Goal: Information Seeking & Learning: Learn about a topic

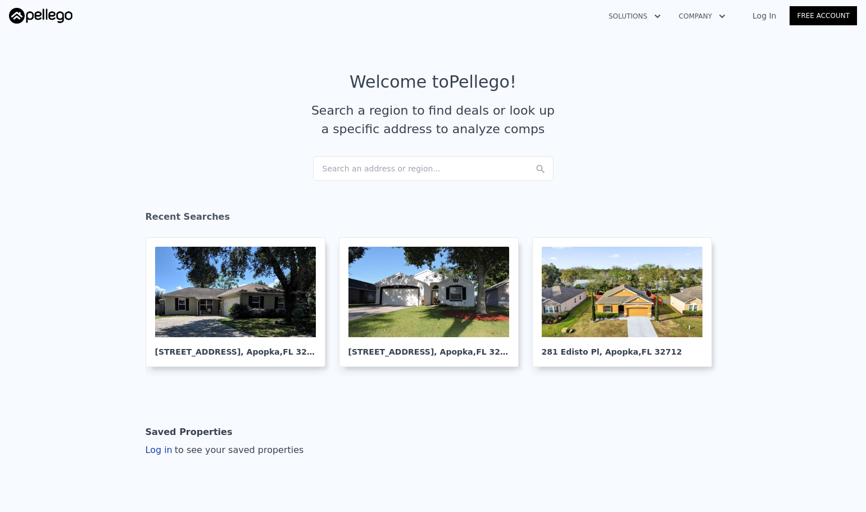
click at [376, 171] on div "Search an address or region..." at bounding box center [433, 168] width 240 height 25
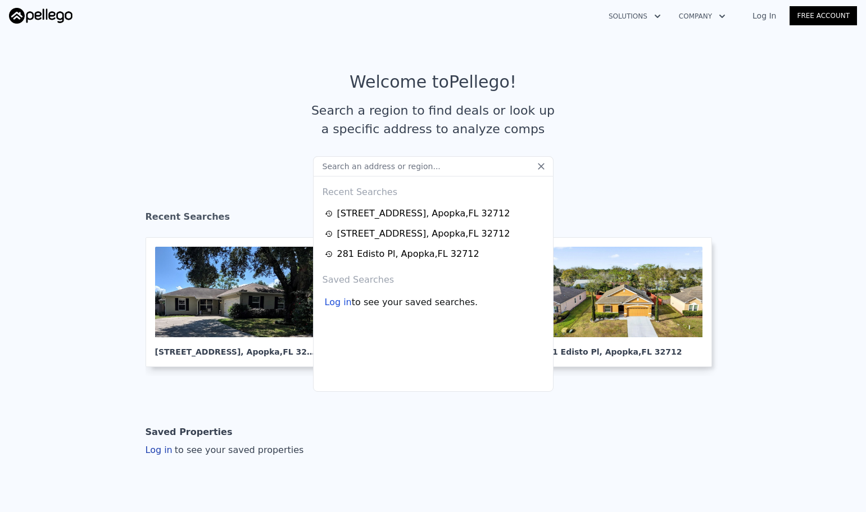
type input "[STREET_ADDRESS][PERSON_NAME]"
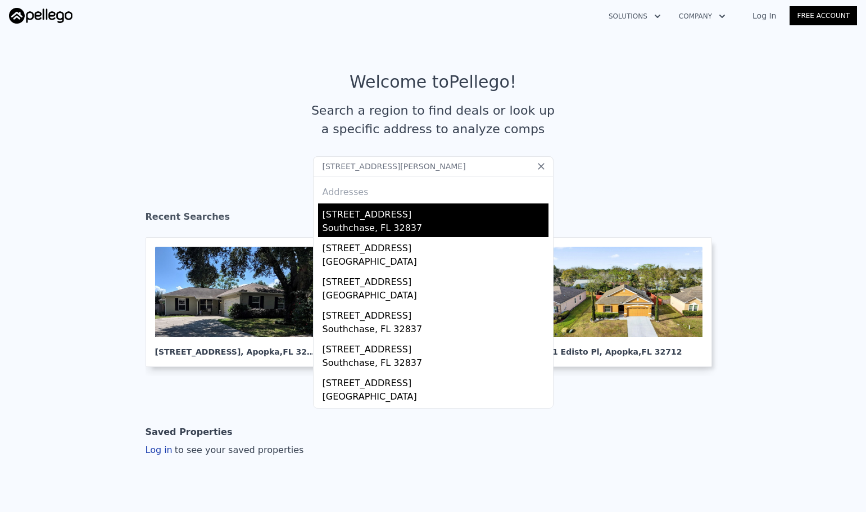
click at [379, 215] on div "[STREET_ADDRESS]" at bounding box center [435, 212] width 226 height 18
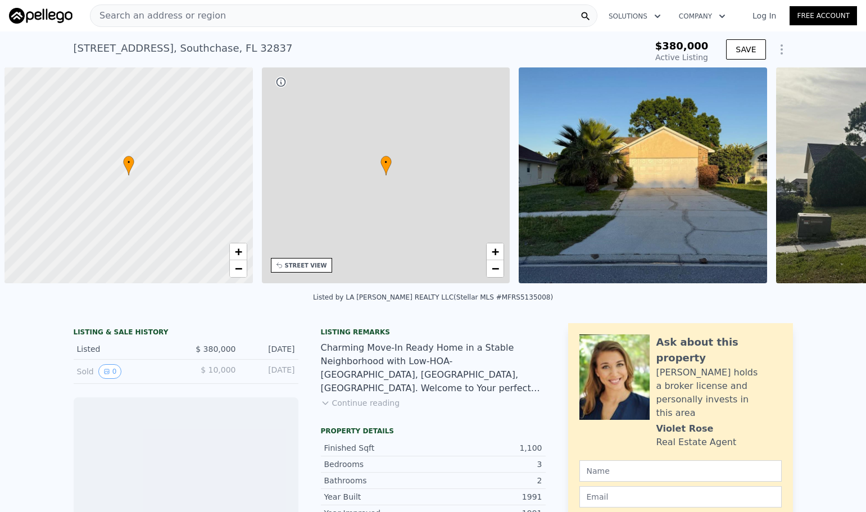
scroll to position [0, 4]
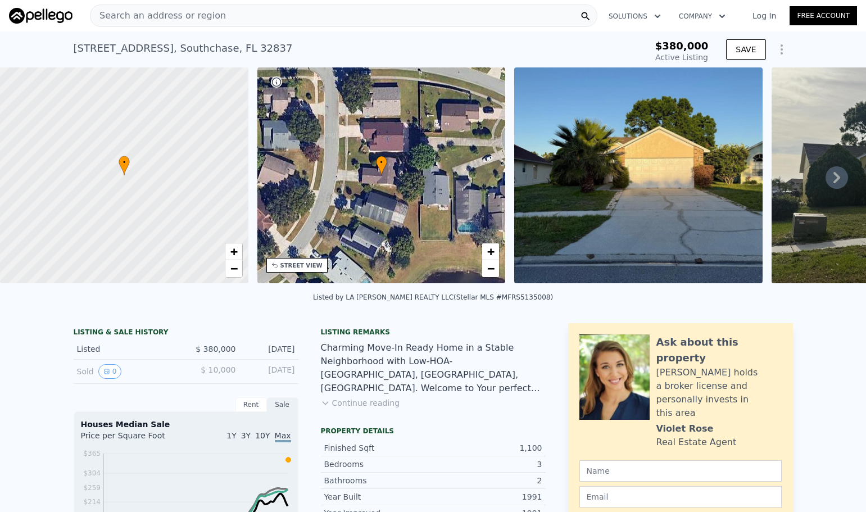
click at [833, 182] on icon at bounding box center [836, 177] width 7 height 11
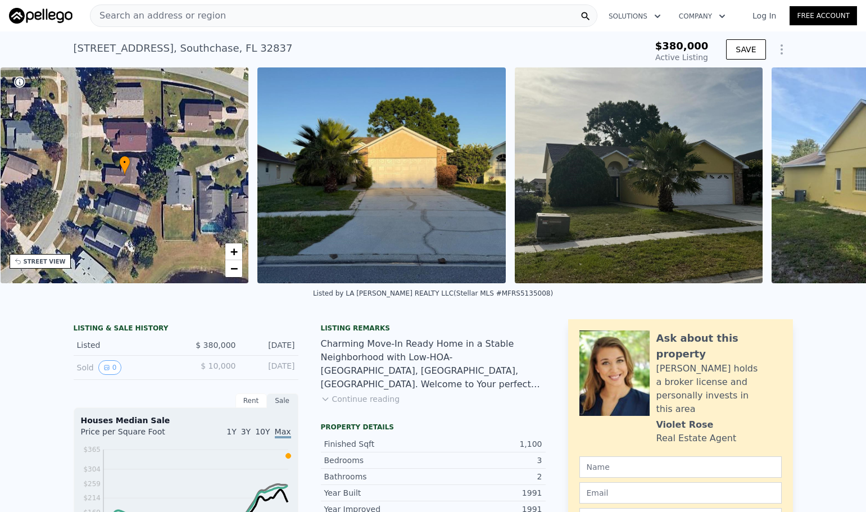
scroll to position [0, 262]
click at [829, 183] on icon at bounding box center [836, 175] width 22 height 22
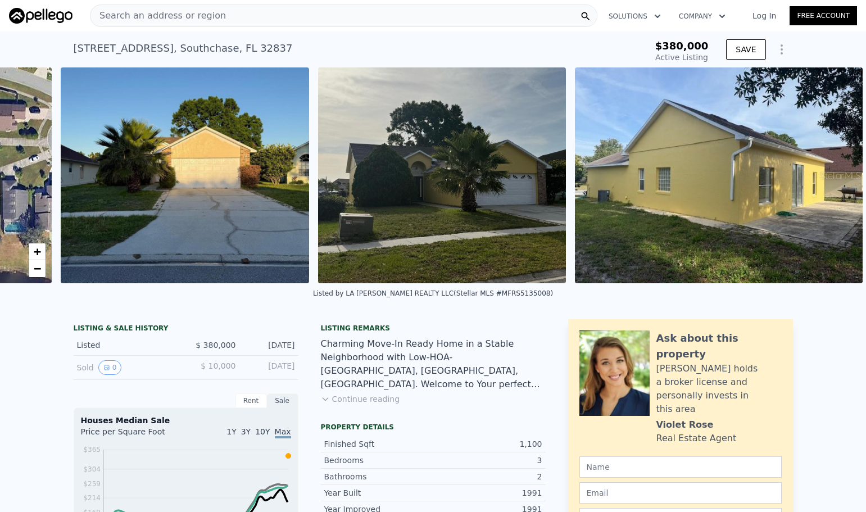
scroll to position [0, 467]
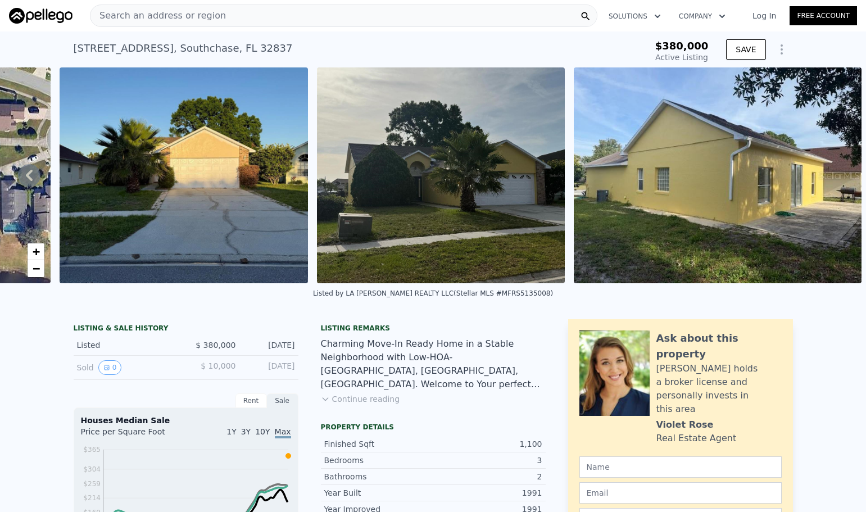
click at [829, 183] on img at bounding box center [718, 175] width 288 height 216
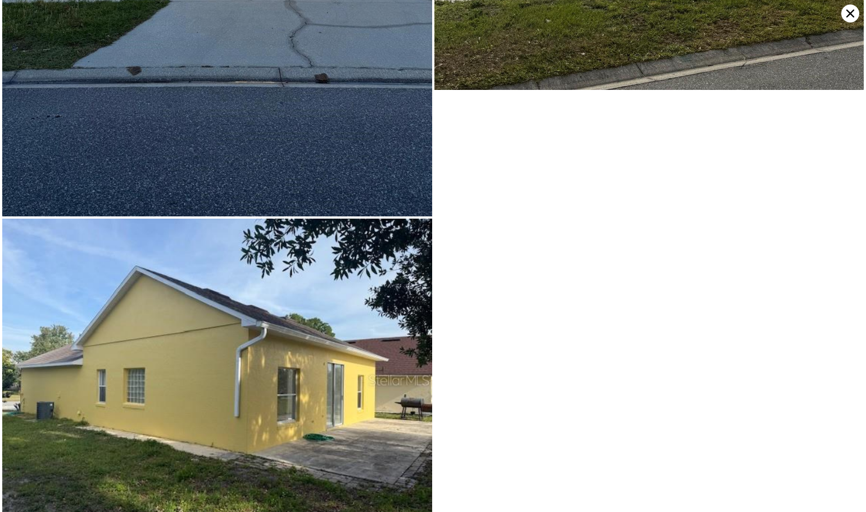
scroll to position [376, 0]
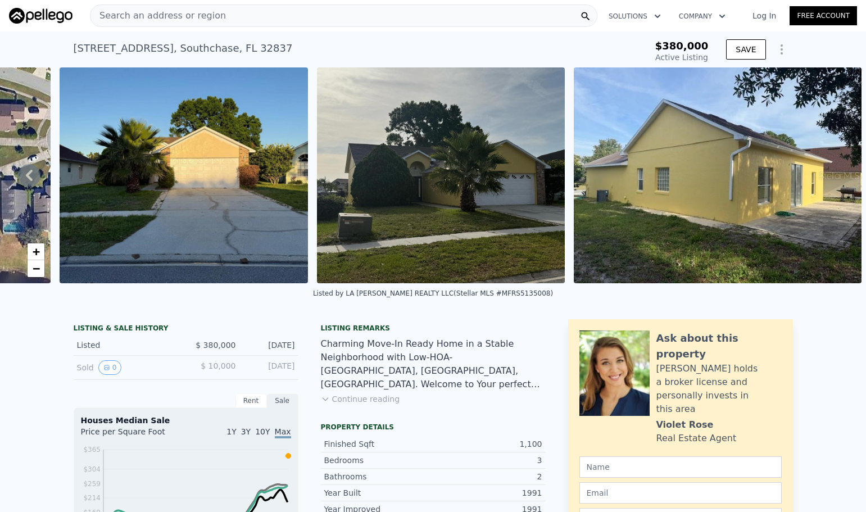
click at [201, 16] on span "Search an address or region" at bounding box center [157, 15] width 135 height 13
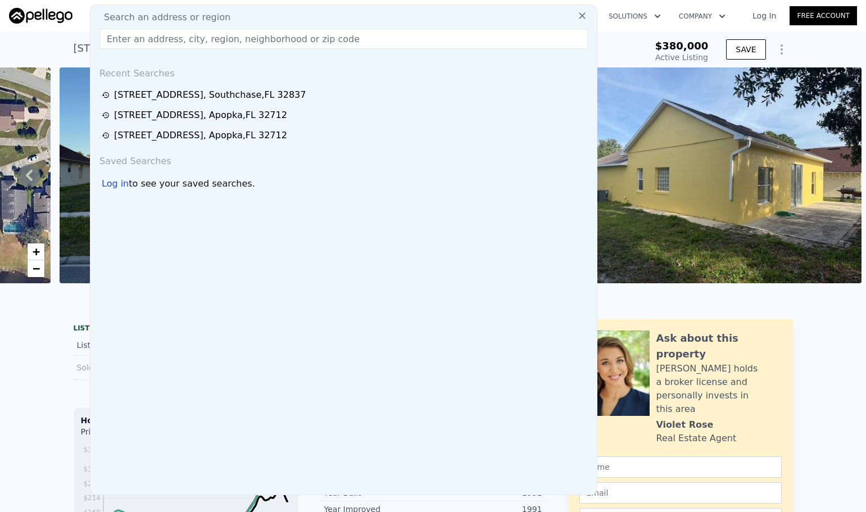
click at [175, 46] on input "text" at bounding box center [343, 39] width 488 height 20
paste input "[STREET_ADDRESS]"
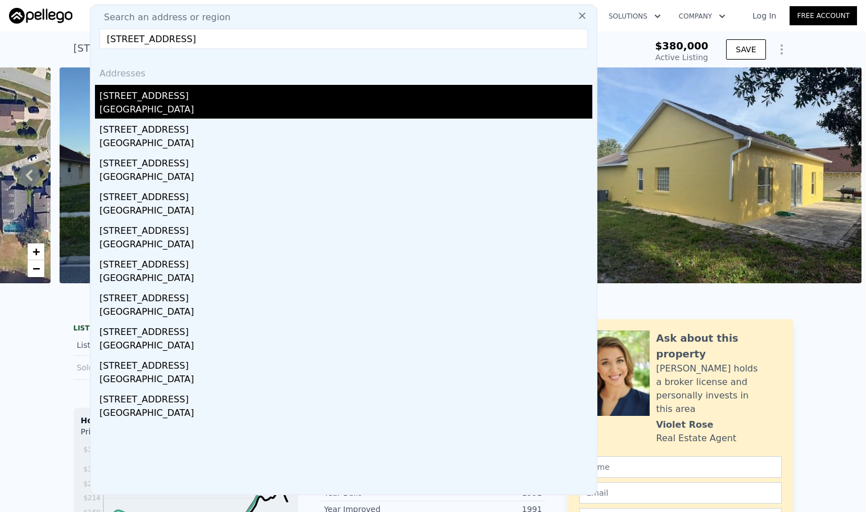
type input "[STREET_ADDRESS]"
click at [170, 97] on div "[STREET_ADDRESS]" at bounding box center [345, 94] width 493 height 18
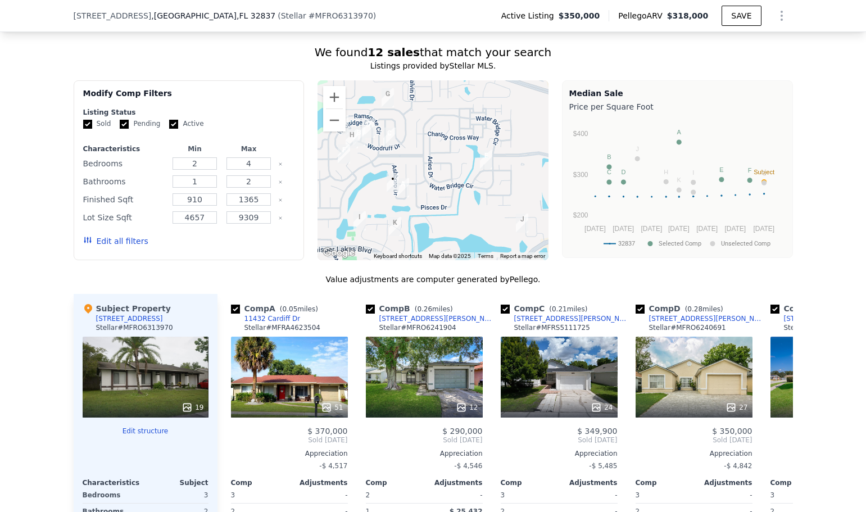
scroll to position [1120, 0]
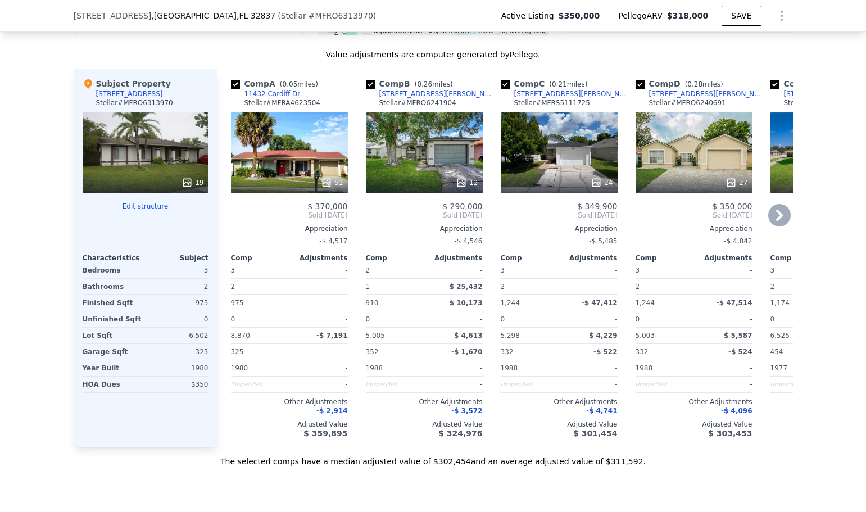
click at [776, 221] on icon at bounding box center [779, 215] width 7 height 11
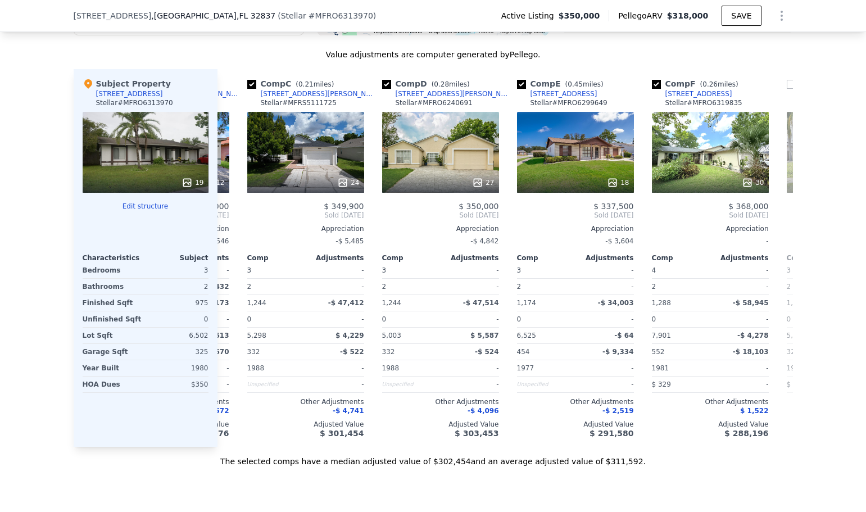
scroll to position [0, 270]
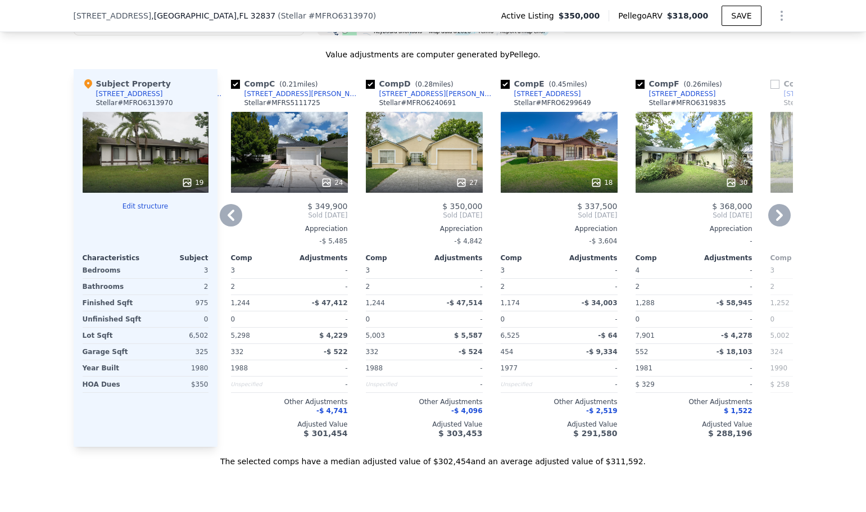
click at [565, 152] on div "18" at bounding box center [559, 152] width 117 height 81
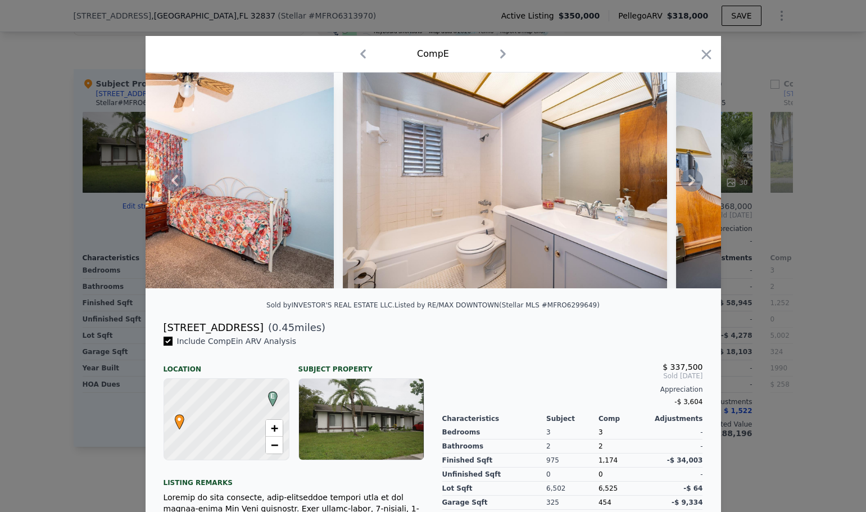
scroll to position [0, 4123]
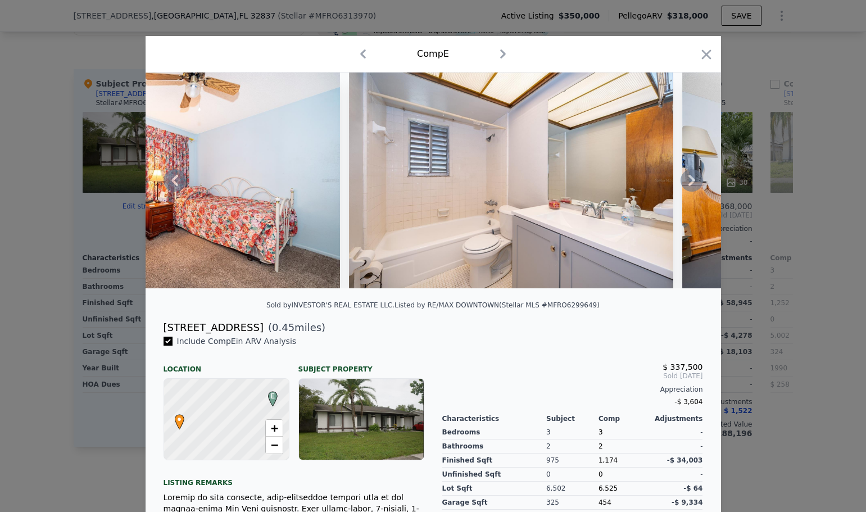
click at [515, 239] on img at bounding box center [511, 180] width 324 height 216
click at [519, 192] on img at bounding box center [511, 180] width 324 height 216
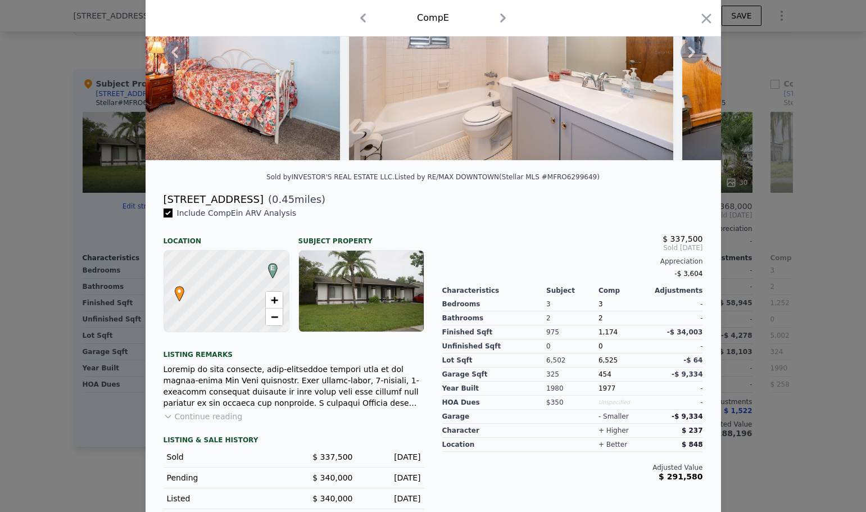
scroll to position [143, 0]
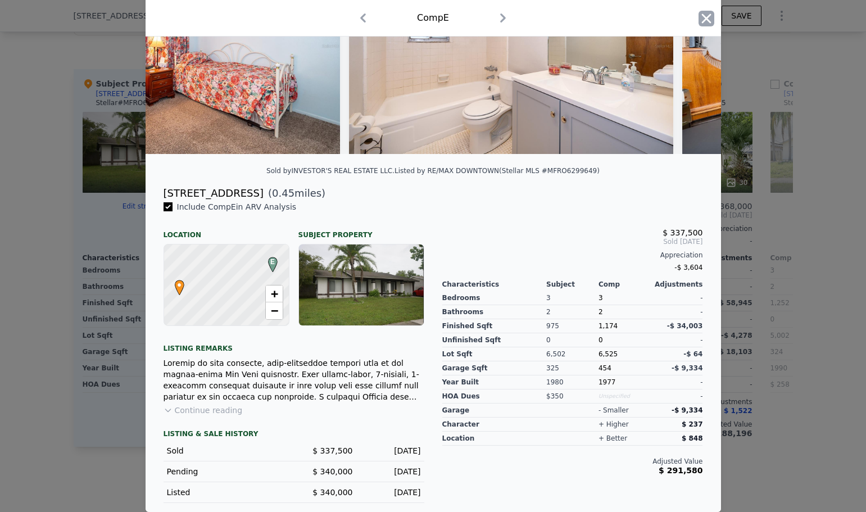
click at [704, 17] on icon "button" at bounding box center [706, 18] width 10 height 10
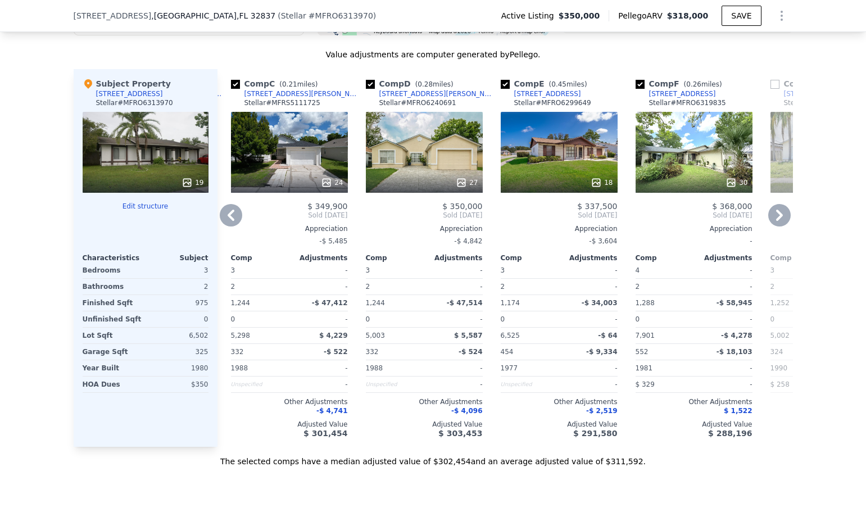
click at [593, 183] on div at bounding box center [559, 182] width 117 height 20
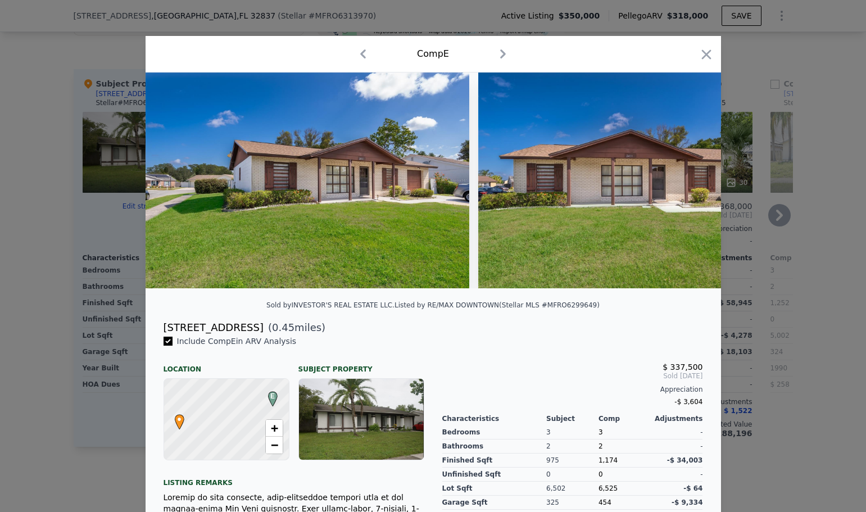
drag, startPoint x: 706, startPoint y: 53, endPoint x: 525, endPoint y: 298, distance: 304.9
click at [706, 53] on icon "button" at bounding box center [706, 55] width 16 height 16
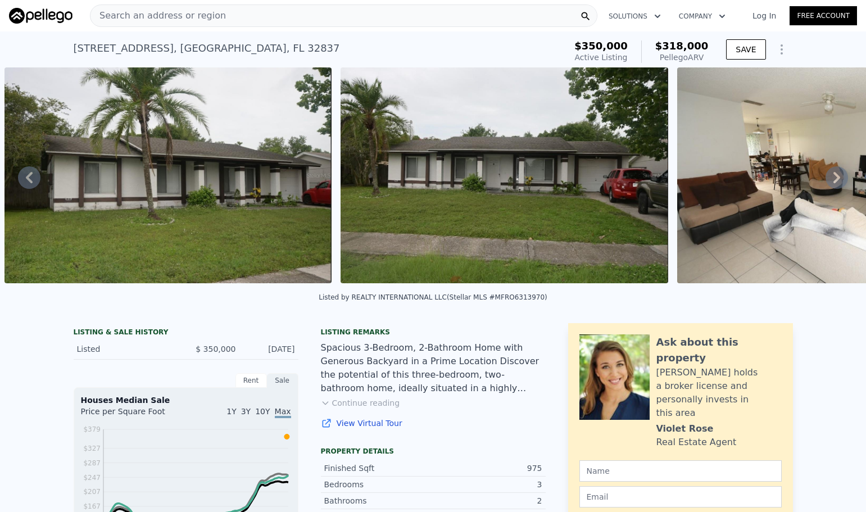
click at [36, 7] on div "Search an address or region Solutions Company Open main menu Log In Free Account" at bounding box center [433, 15] width 848 height 27
click at [42, 15] on img at bounding box center [40, 16] width 63 height 16
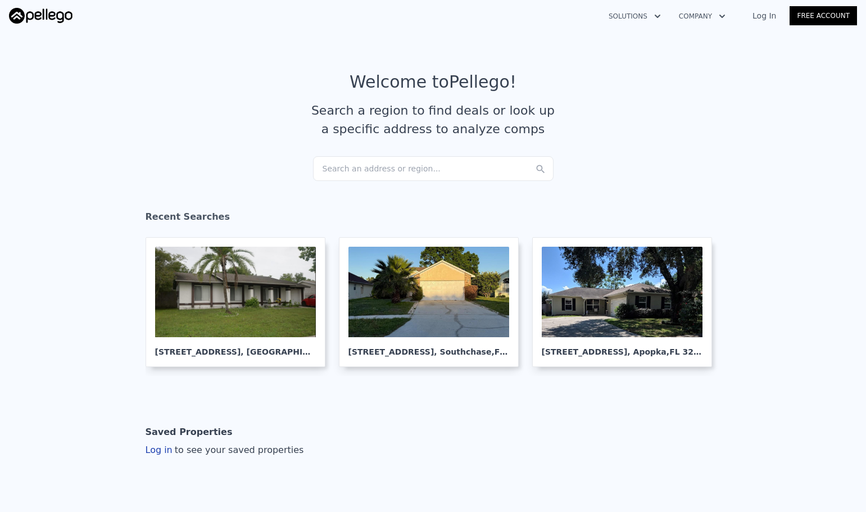
click at [353, 164] on div "Search an address or region..." at bounding box center [433, 168] width 240 height 25
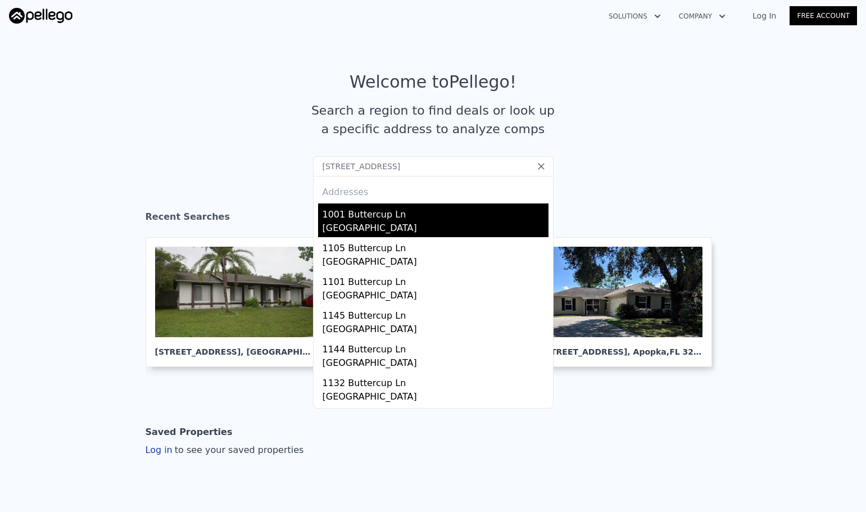
type input "[STREET_ADDRESS]"
click at [358, 221] on div "[GEOGRAPHIC_DATA]" at bounding box center [435, 229] width 226 height 16
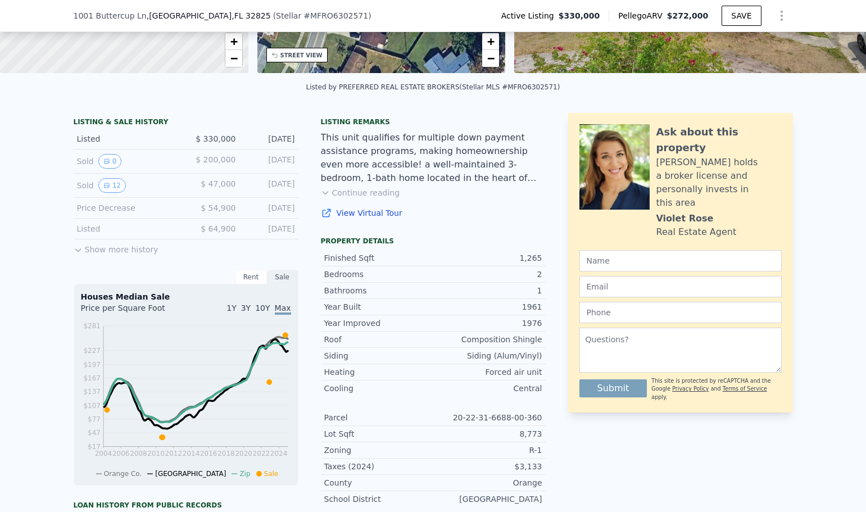
scroll to position [221, 0]
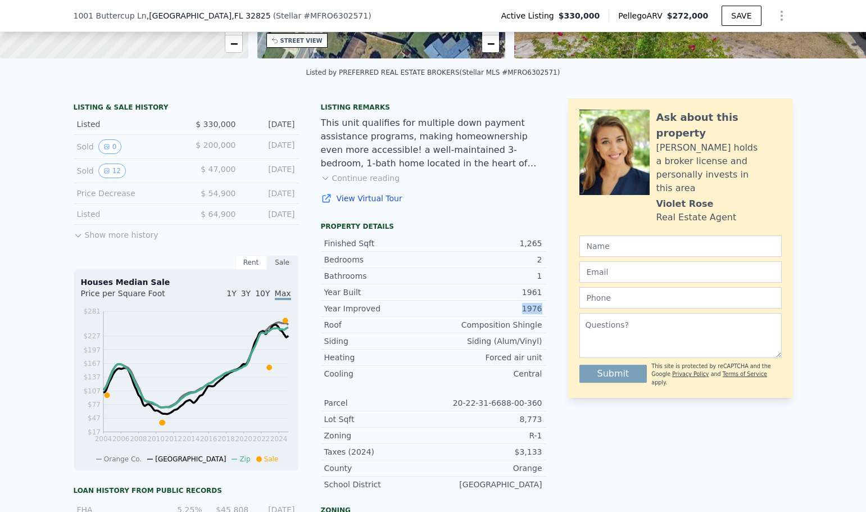
drag, startPoint x: 520, startPoint y: 313, endPoint x: 540, endPoint y: 314, distance: 20.3
click at [540, 314] on div "Year Improved 1976" at bounding box center [433, 309] width 225 height 16
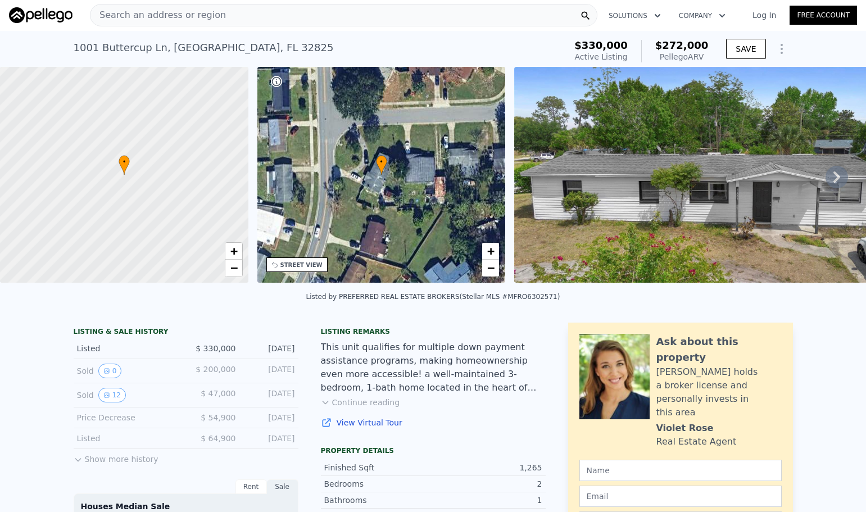
scroll to position [0, 0]
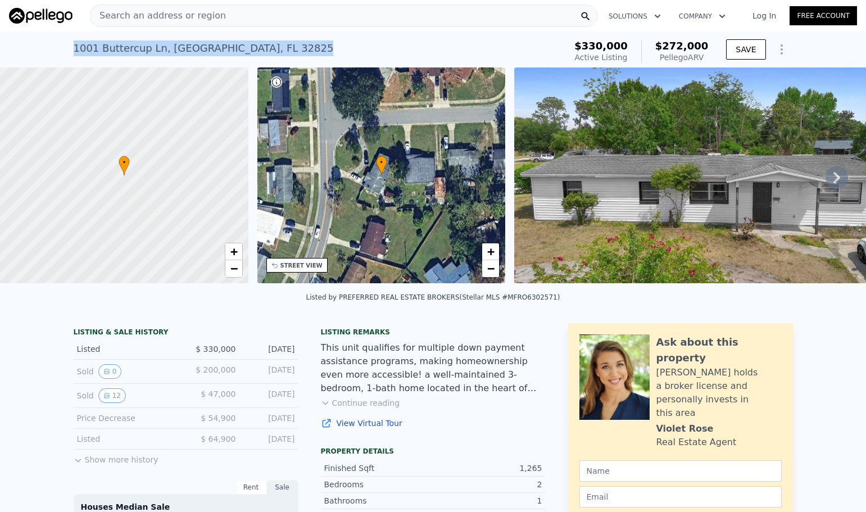
drag, startPoint x: 252, startPoint y: 48, endPoint x: 70, endPoint y: 53, distance: 182.1
click at [74, 53] on div "[STREET_ADDRESS] Active at $330k (~ARV $272k )" at bounding box center [318, 51] width 488 height 31
copy div "[STREET_ADDRESS]"
click at [125, 179] on div at bounding box center [124, 175] width 298 height 259
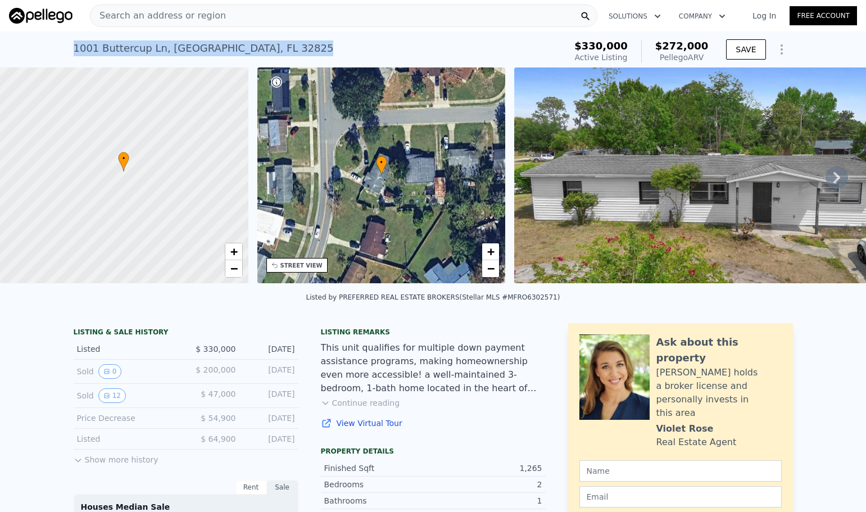
click at [135, 165] on div at bounding box center [124, 175] width 298 height 259
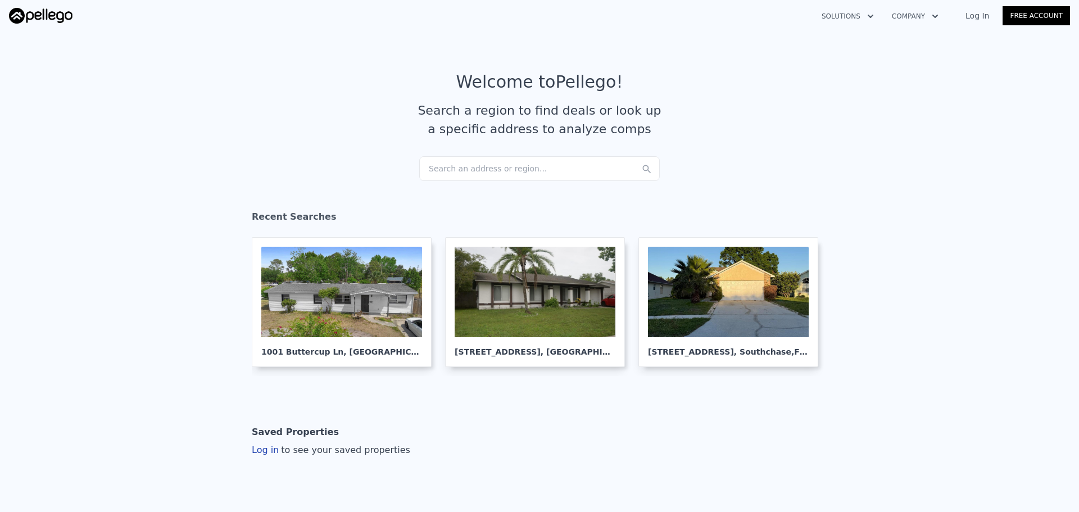
click at [547, 166] on div "Search an address or region..." at bounding box center [539, 168] width 240 height 25
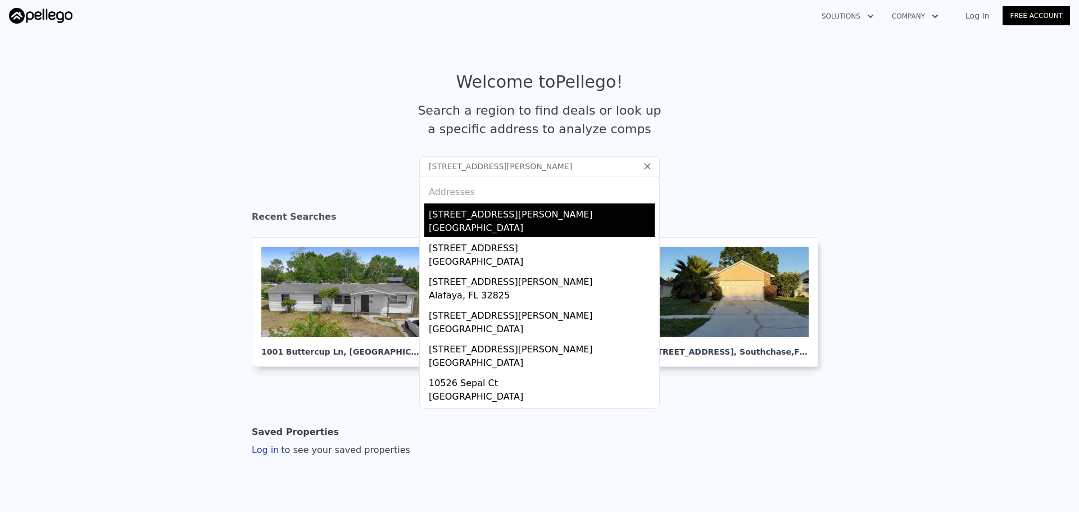
type input "10526 Fernando St, Orlando, FL 32825"
click at [518, 219] on div "[STREET_ADDRESS][PERSON_NAME]" at bounding box center [542, 212] width 226 height 18
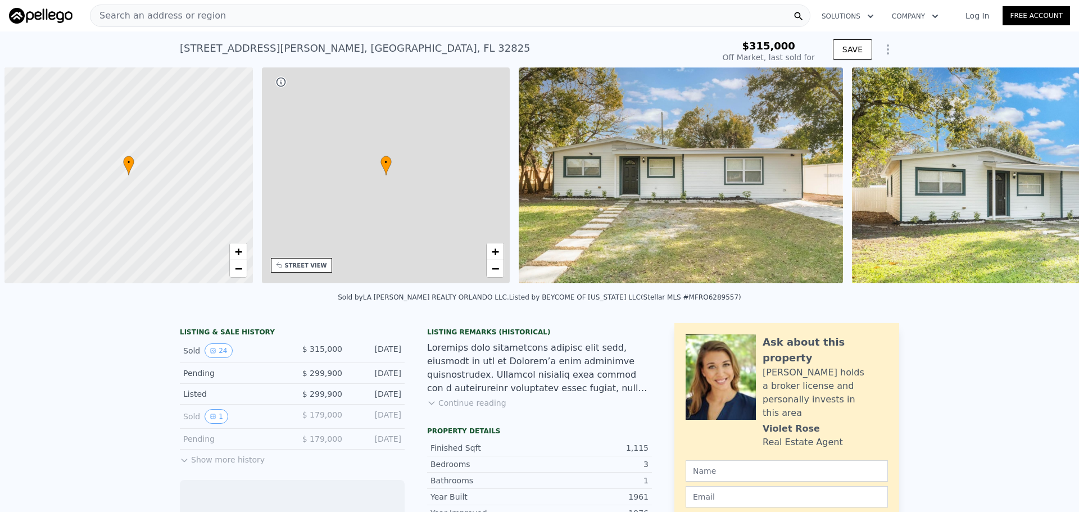
scroll to position [0, 4]
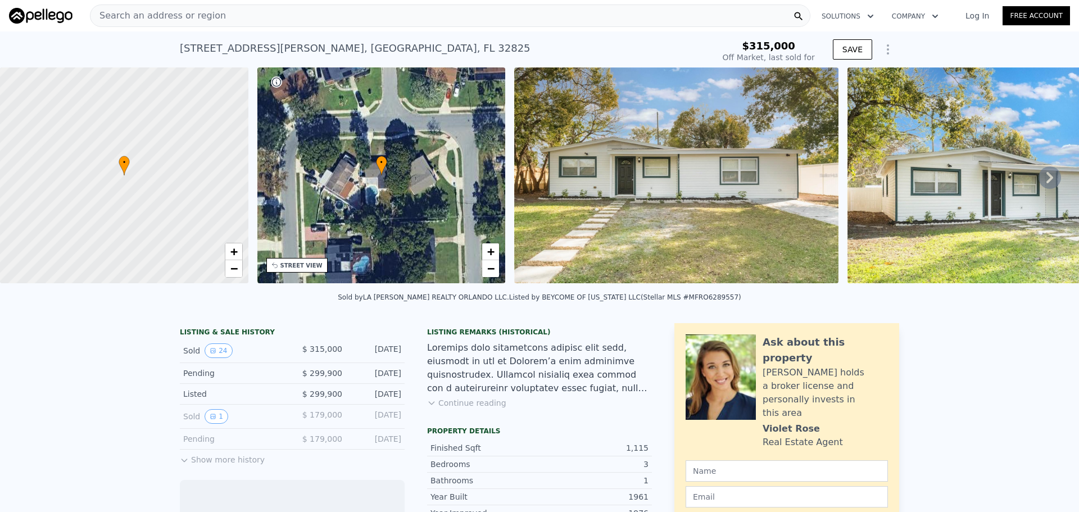
click at [741, 208] on img at bounding box center [676, 175] width 324 height 216
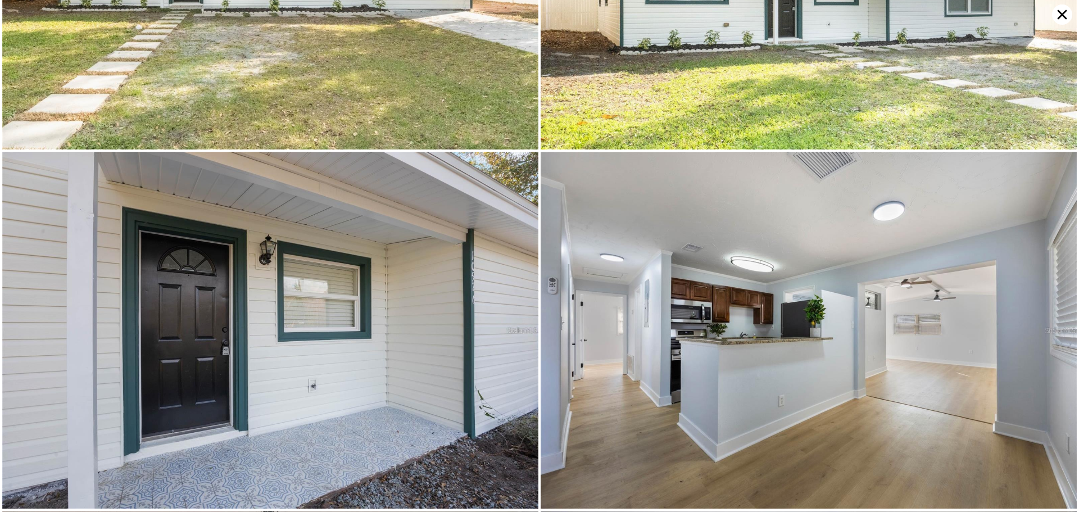
scroll to position [0, 0]
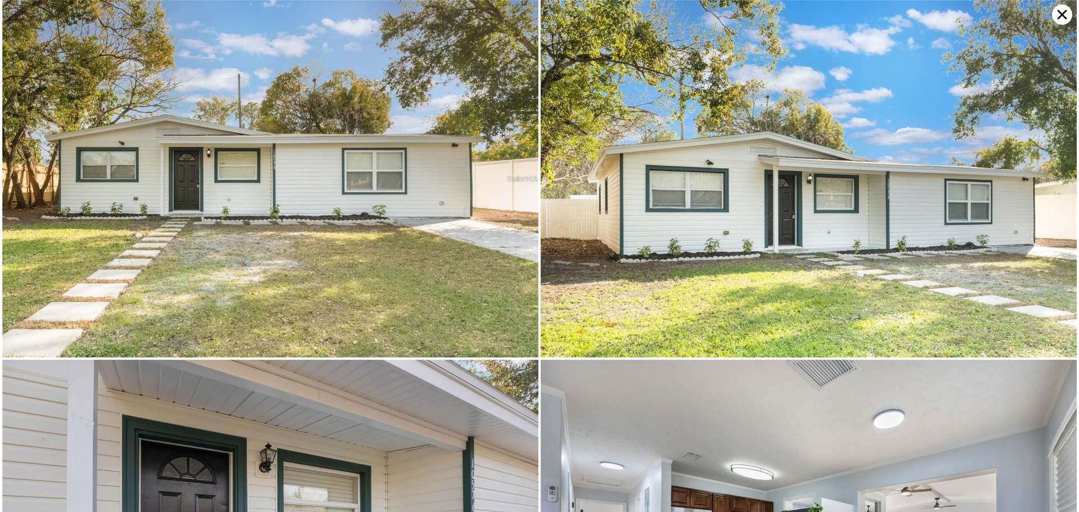
click at [1062, 18] on icon at bounding box center [1062, 14] width 20 height 20
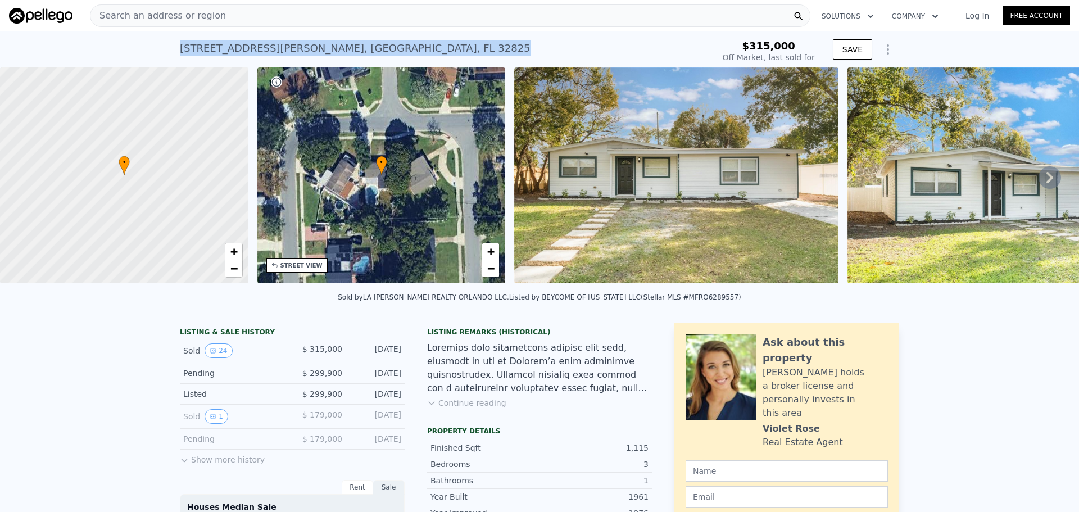
drag, startPoint x: 385, startPoint y: 47, endPoint x: 178, endPoint y: 49, distance: 207.9
click at [180, 49] on div "10526 Fernando St , Orange County , FL 32825 Sold Apr 2025 for $315k" at bounding box center [444, 51] width 529 height 31
copy div "10526 Fernando St , Orange County , FL 32825"
type input "$ 311,000"
type input "-$ 41,269"
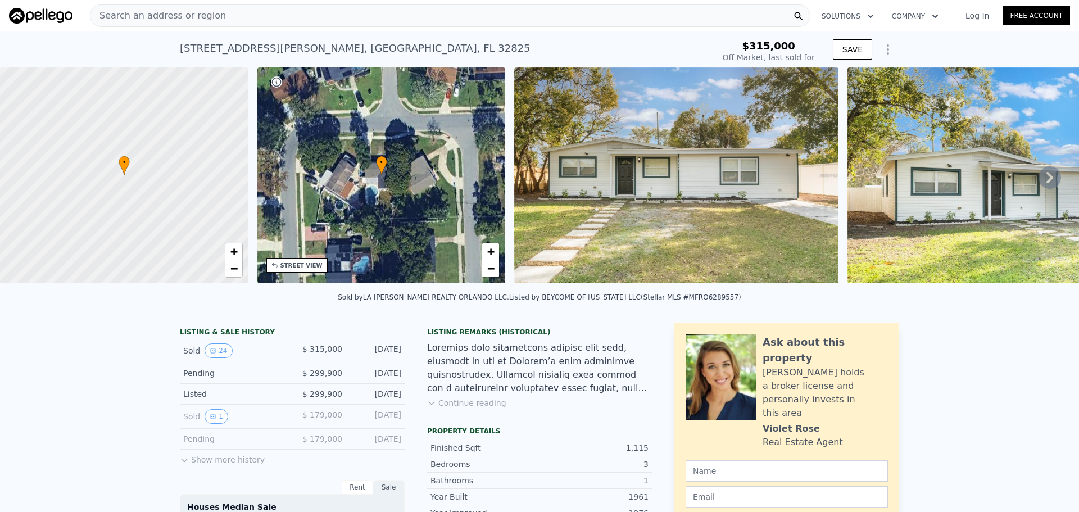
click at [204, 15] on span "Search an address or region" at bounding box center [157, 15] width 135 height 13
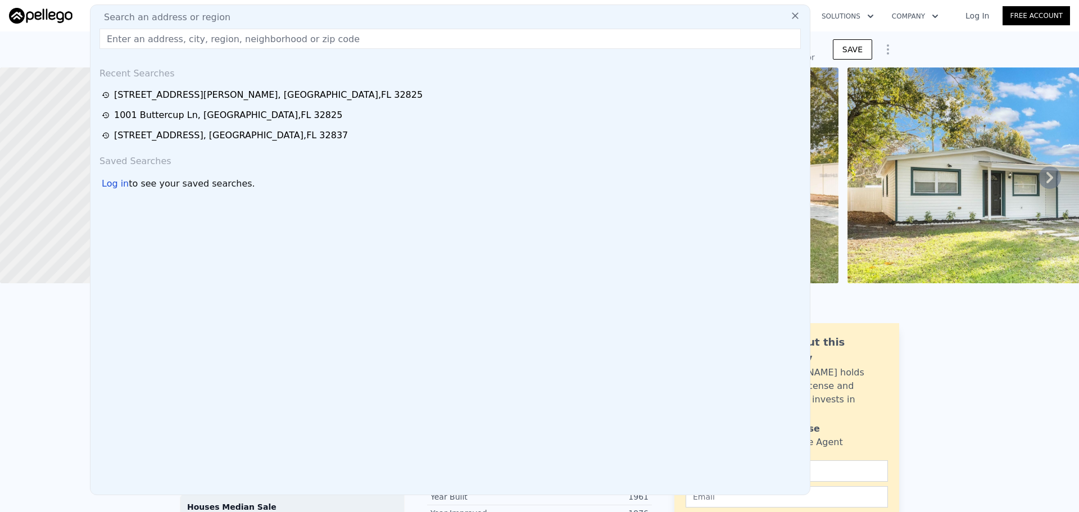
drag, startPoint x: 204, startPoint y: 15, endPoint x: 178, endPoint y: 40, distance: 36.9
click at [178, 40] on input "text" at bounding box center [449, 39] width 701 height 20
paste input "1242 Murdock Blvd Orlando, FL 32825"
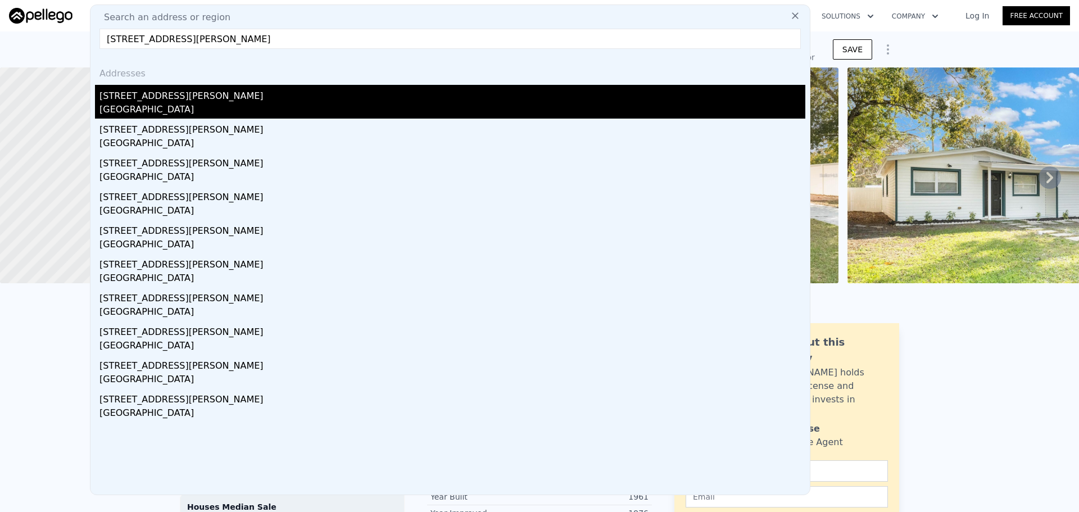
type input "1242 Murdock Blvd Orlando, FL 32825"
click at [138, 102] on div "1242 Murdock Blvd" at bounding box center [452, 94] width 706 height 18
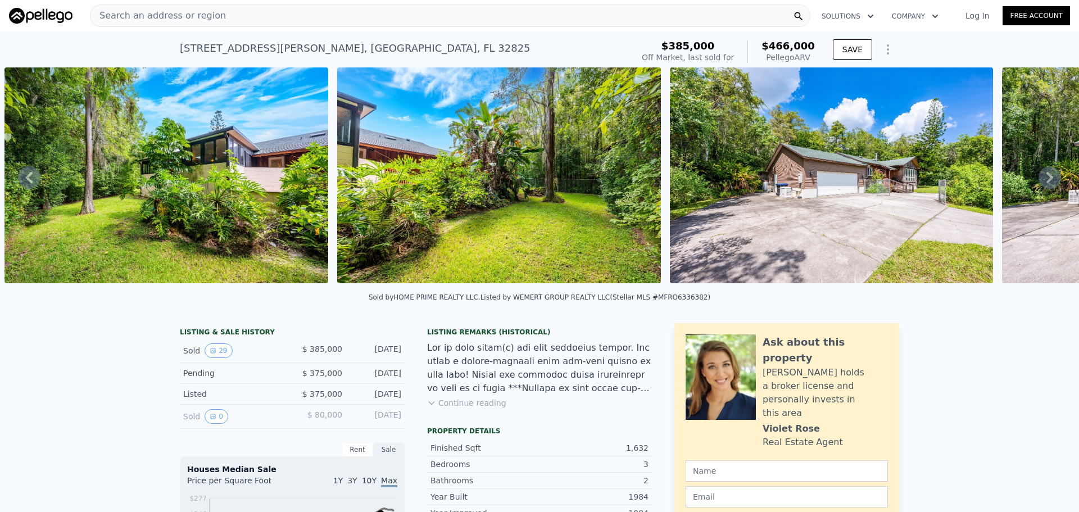
scroll to position [0, 5842]
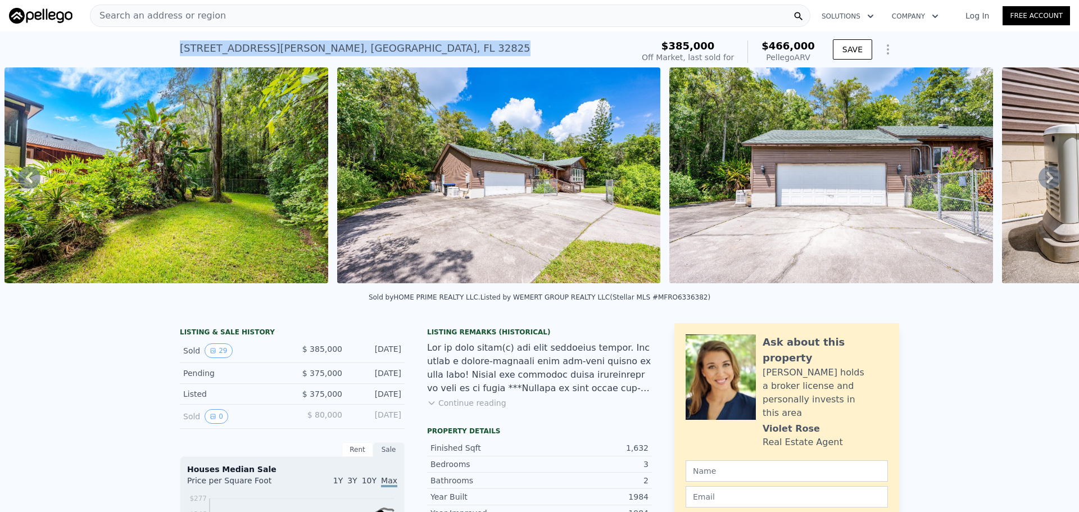
drag, startPoint x: 175, startPoint y: 47, endPoint x: 369, endPoint y: 47, distance: 194.4
click at [369, 47] on div "1242 Murdock Blvd , Union Park , FL 32825 Sold Sep 2025 for $385k (~ARV $466k )…" at bounding box center [539, 49] width 1079 height 36
copy div "1242 Murdock Blvd , Union Park , FL 32825"
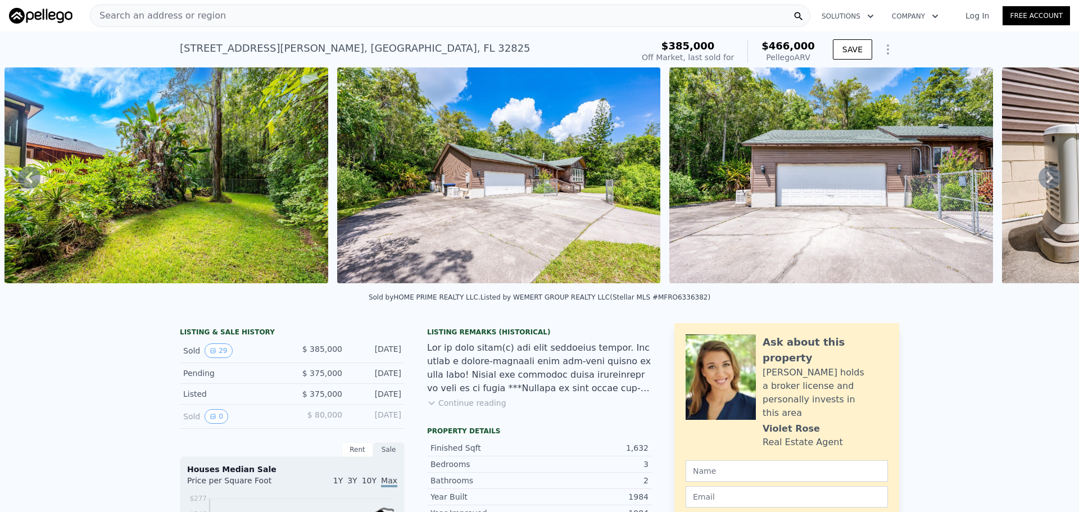
click at [371, 14] on div "Search an address or region" at bounding box center [450, 15] width 720 height 22
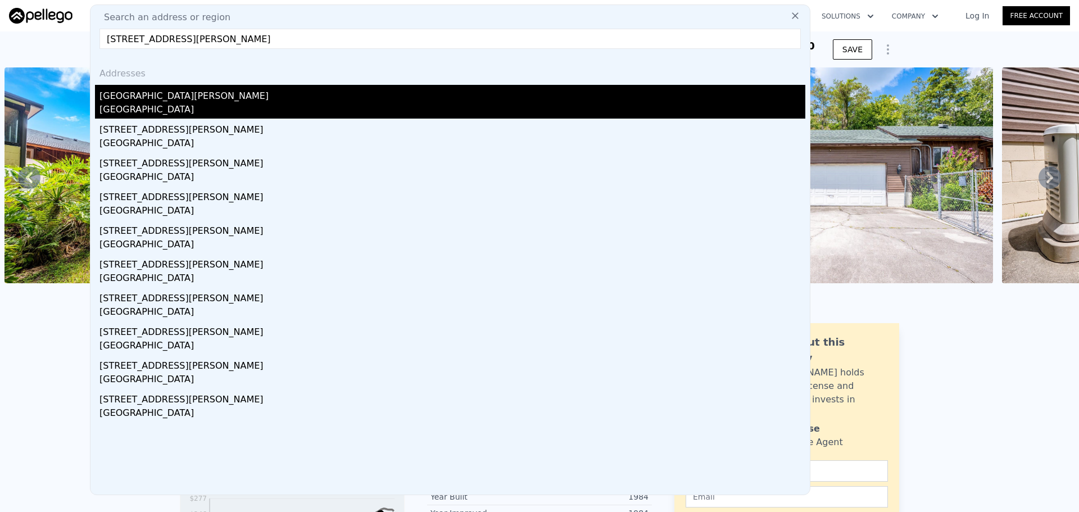
type input "911 MURDOCK BLVD ORLANDO, FL 32825"
click at [149, 99] on div "911 Murdock Blvd" at bounding box center [452, 94] width 706 height 18
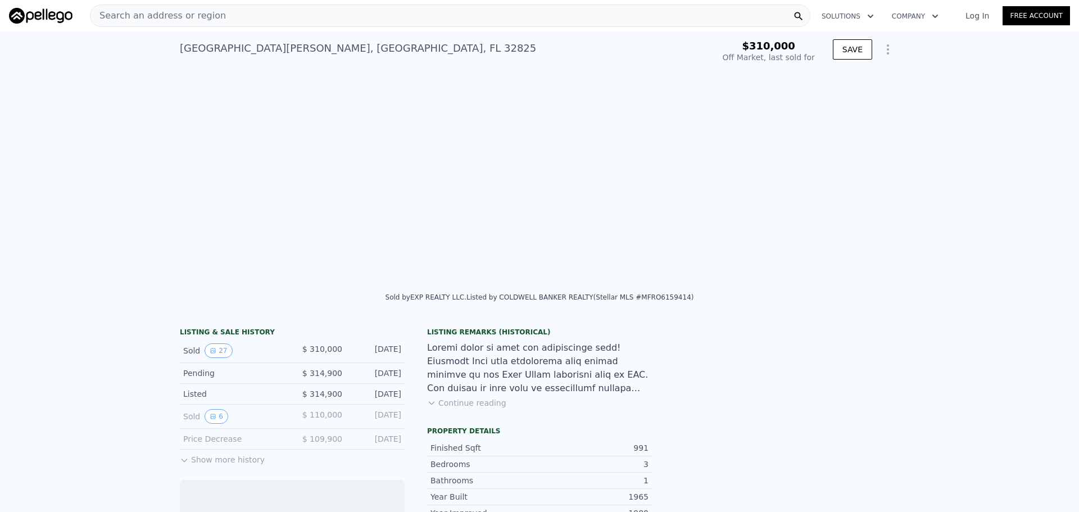
scroll to position [0, 5912]
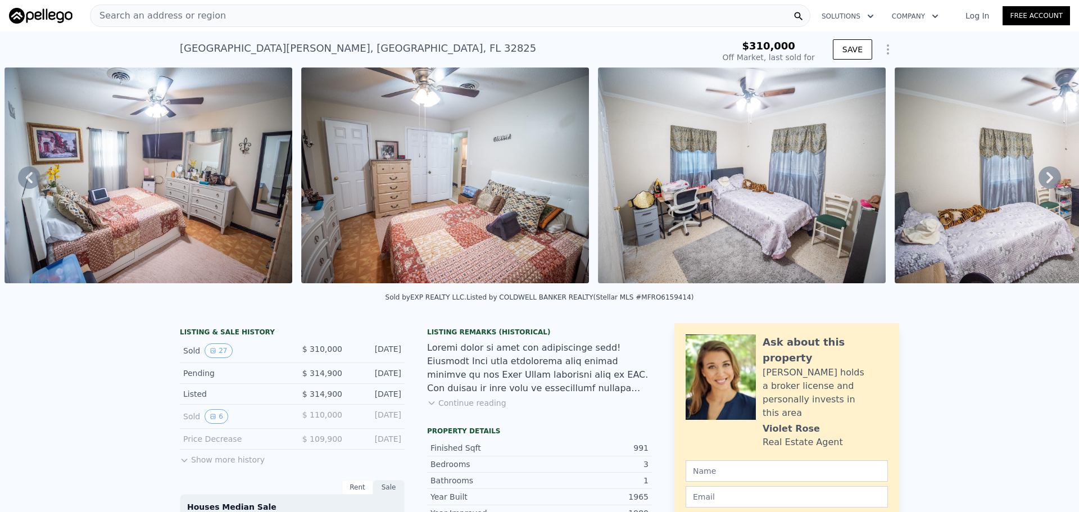
click at [493, 167] on img at bounding box center [445, 175] width 288 height 216
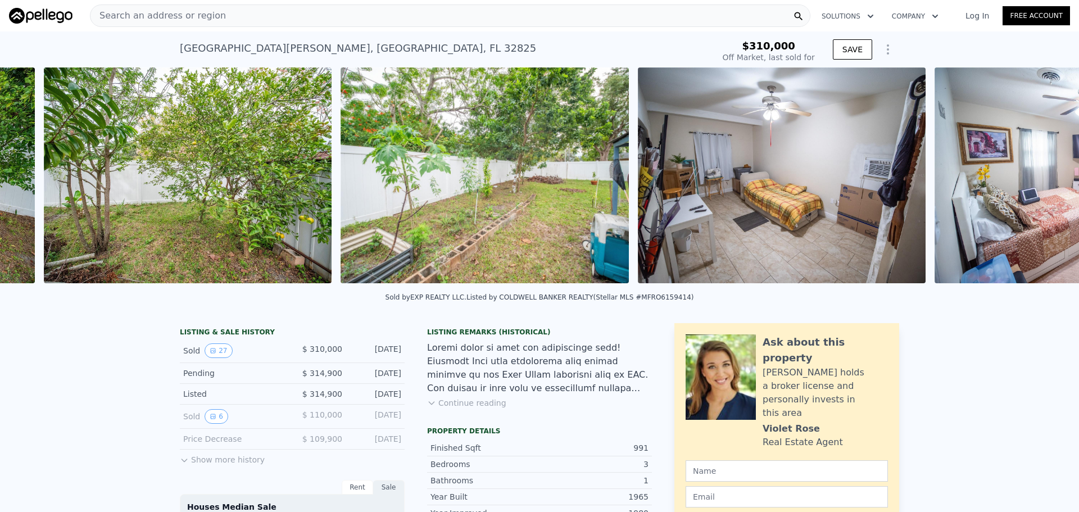
scroll to position [0, 4977]
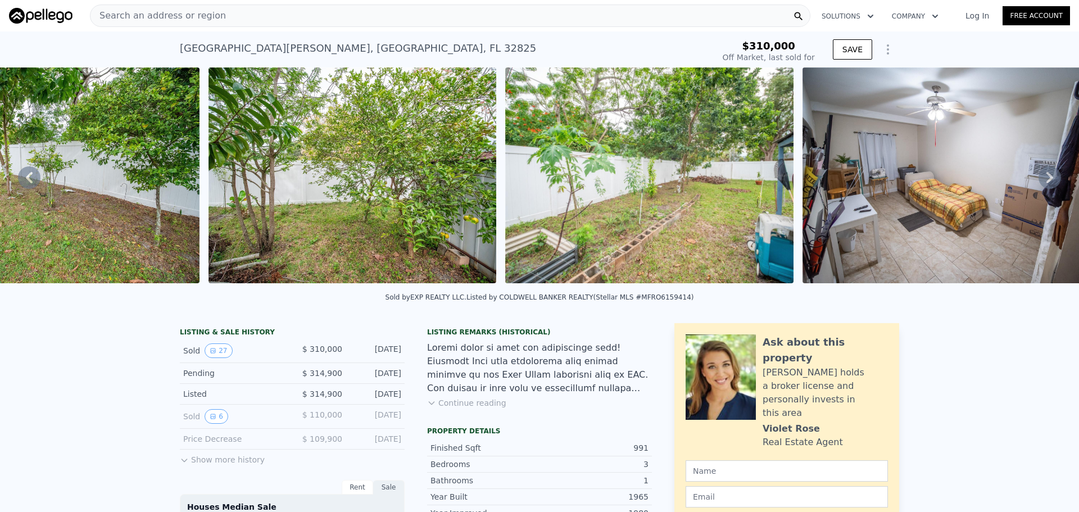
click at [322, 15] on div "Search an address or region" at bounding box center [450, 15] width 720 height 22
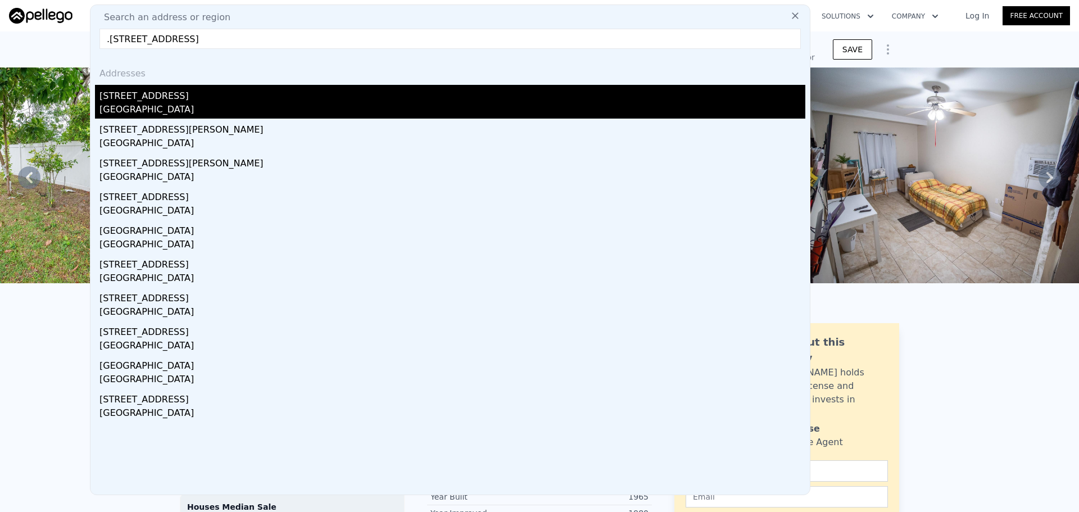
type input ".1212 PARK MANOR DR ORLANDO, FL 32825"
click at [139, 95] on div "1212 Park Manor Dr" at bounding box center [452, 94] width 706 height 18
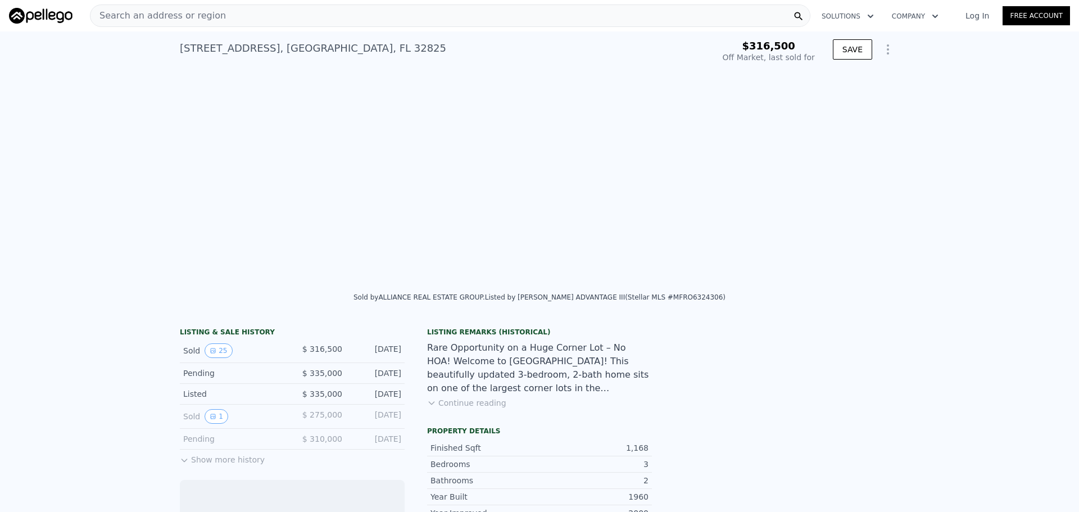
scroll to position [0, 4884]
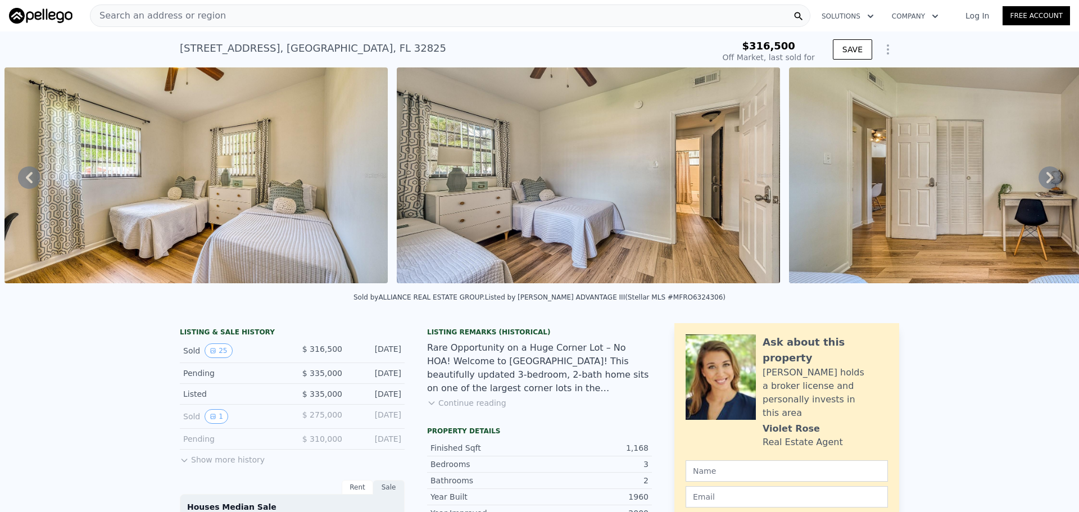
click at [288, 152] on img at bounding box center [195, 175] width 383 height 216
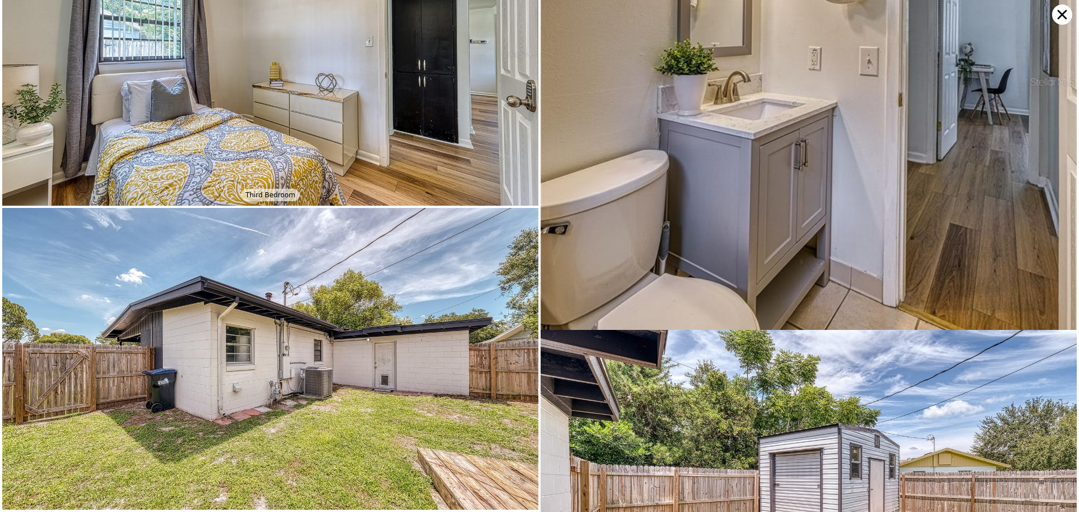
scroll to position [3480, 0]
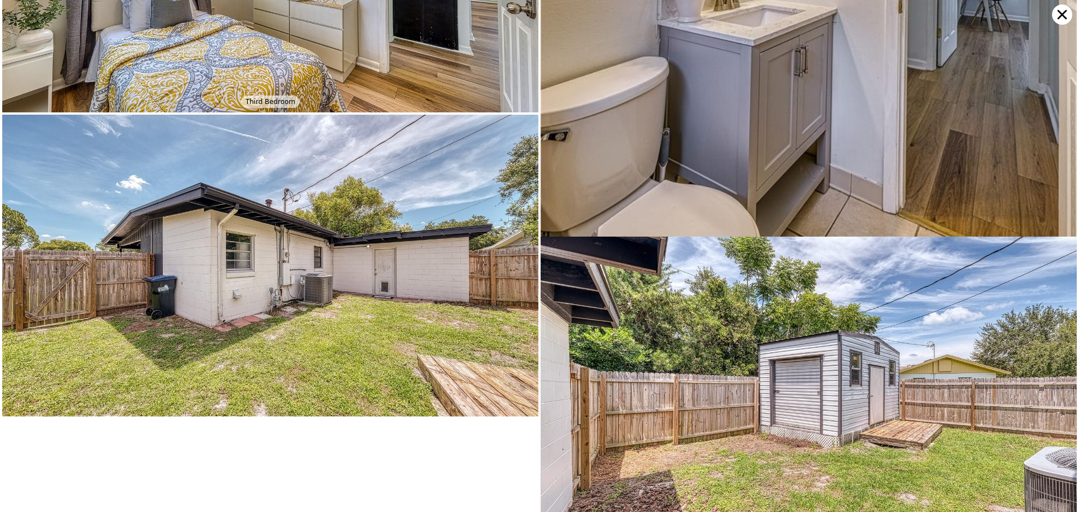
click at [1061, 16] on icon at bounding box center [1062, 15] width 10 height 10
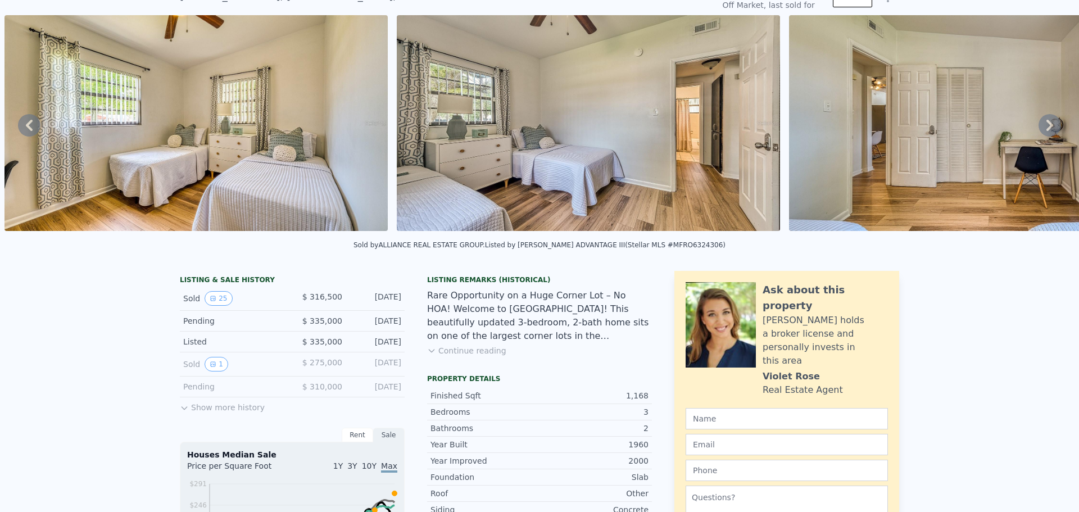
scroll to position [4, 0]
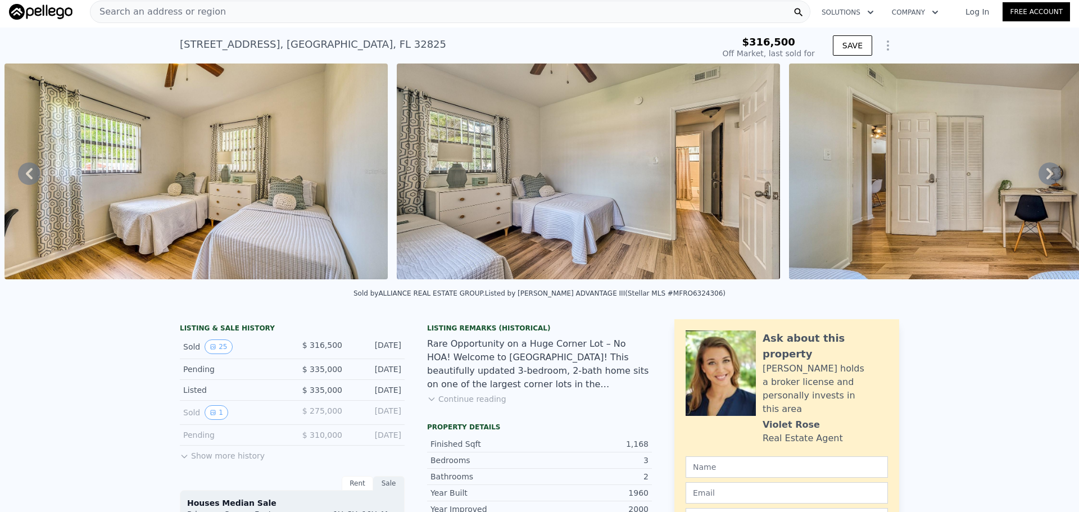
click at [25, 175] on icon at bounding box center [29, 173] width 22 height 22
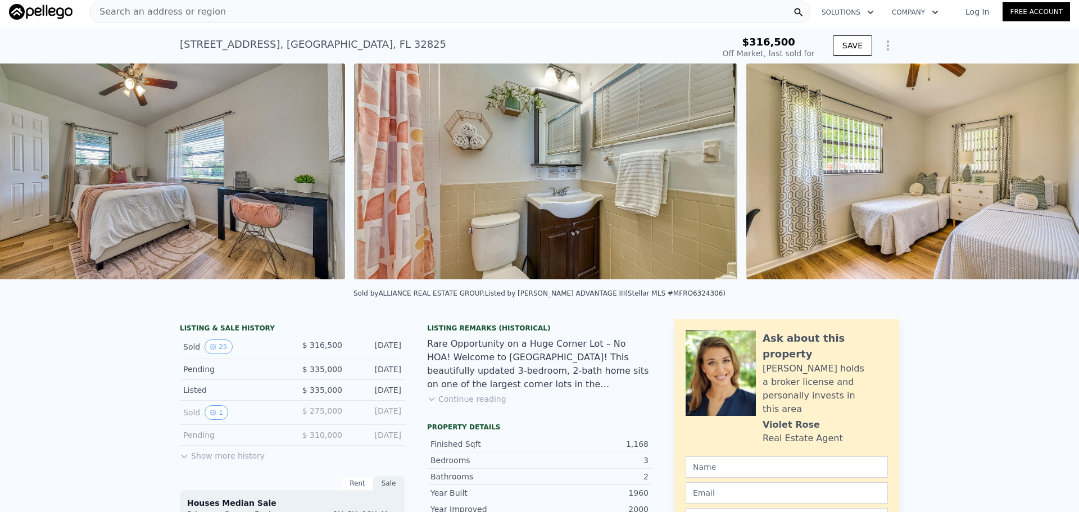
click at [25, 175] on img at bounding box center [153, 171] width 383 height 216
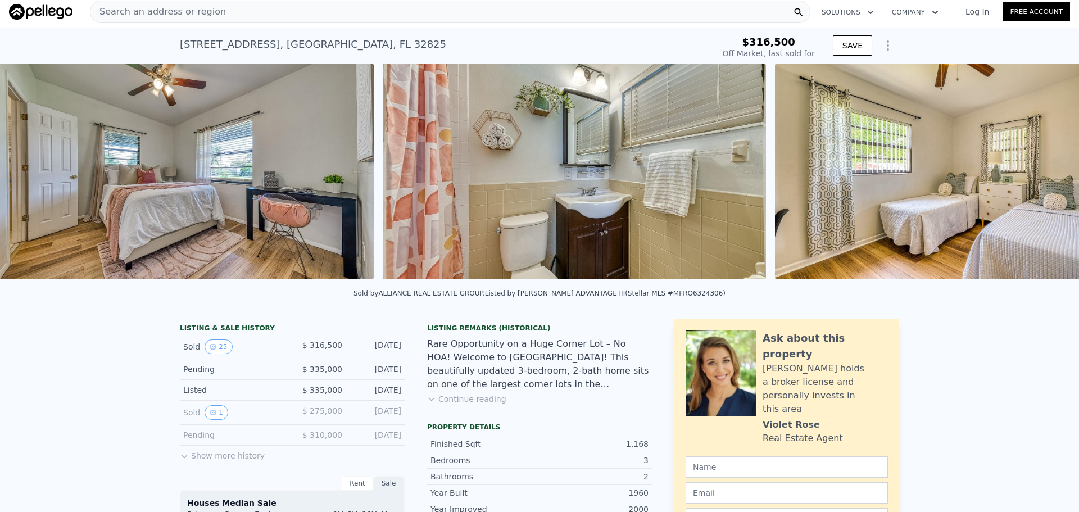
scroll to position [0, 4370]
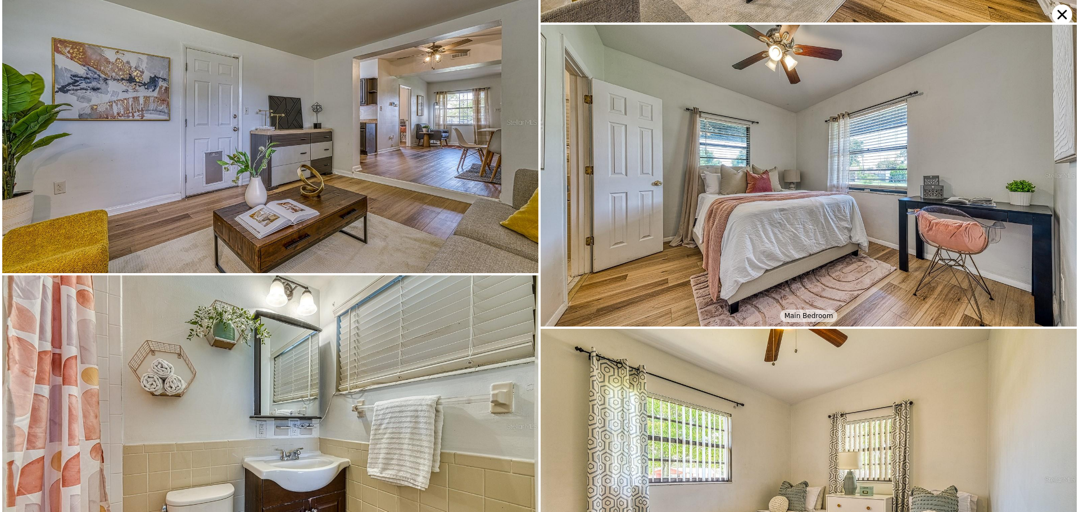
scroll to position [2111, 0]
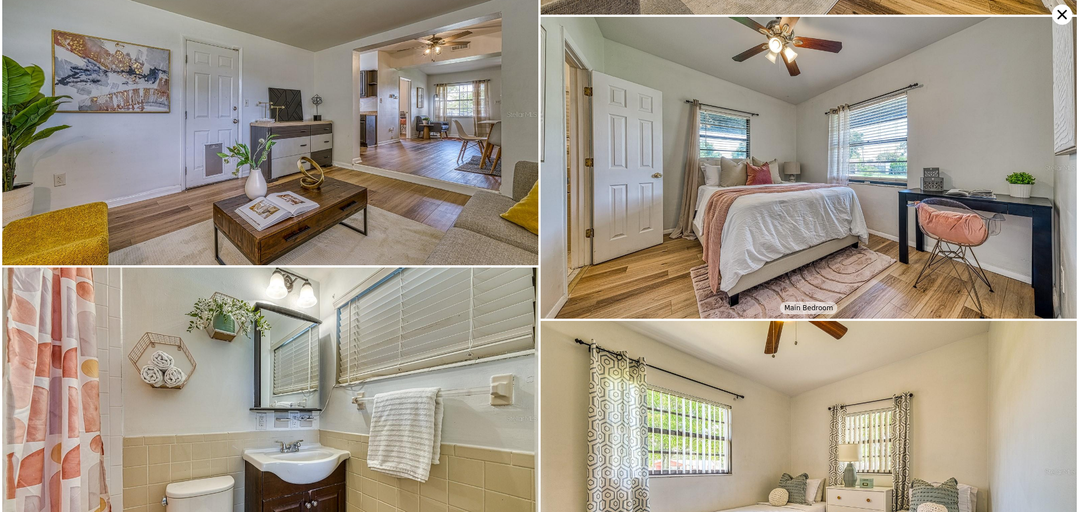
click at [1066, 17] on icon at bounding box center [1062, 14] width 20 height 20
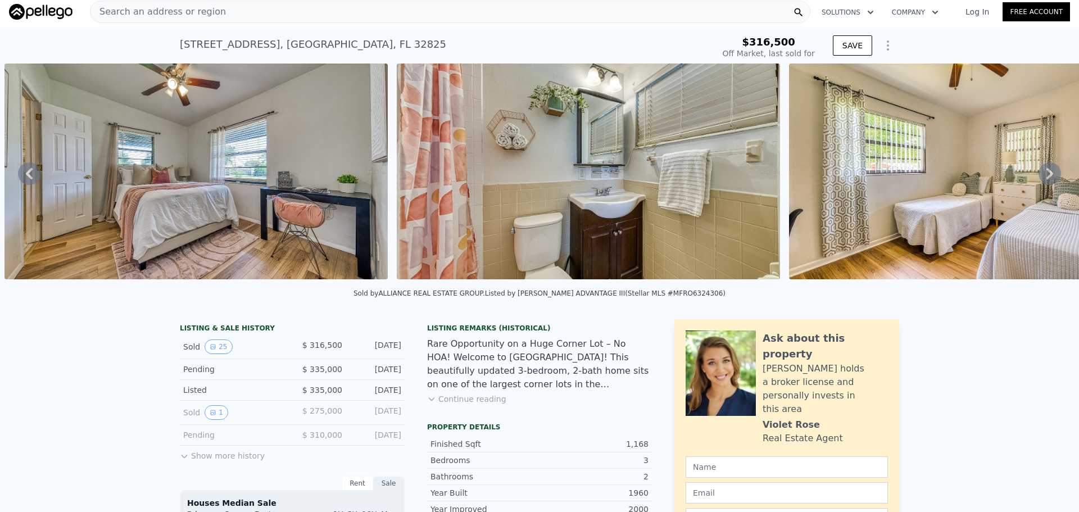
type input "$ 318,000"
type input "-$ 36,596"
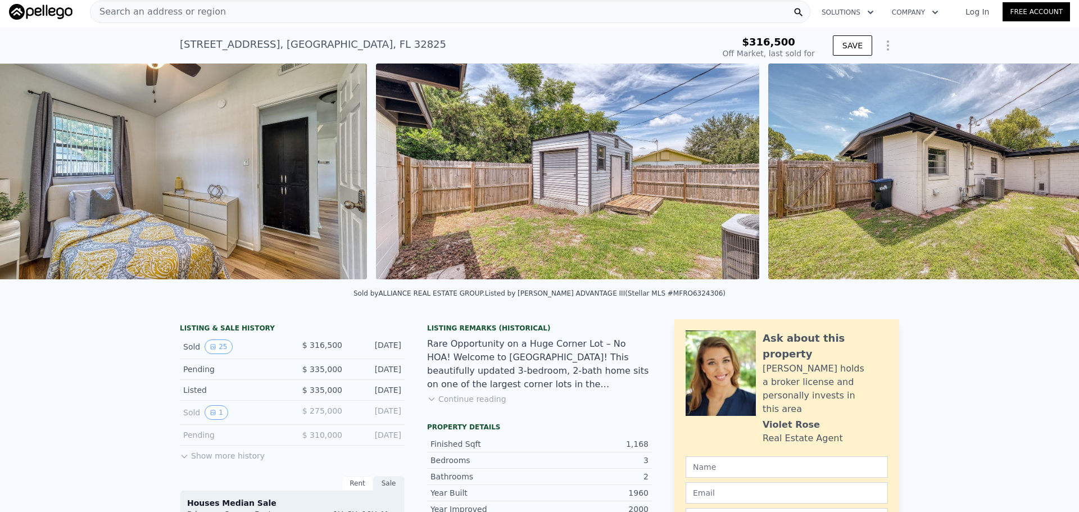
scroll to position [0, 6979]
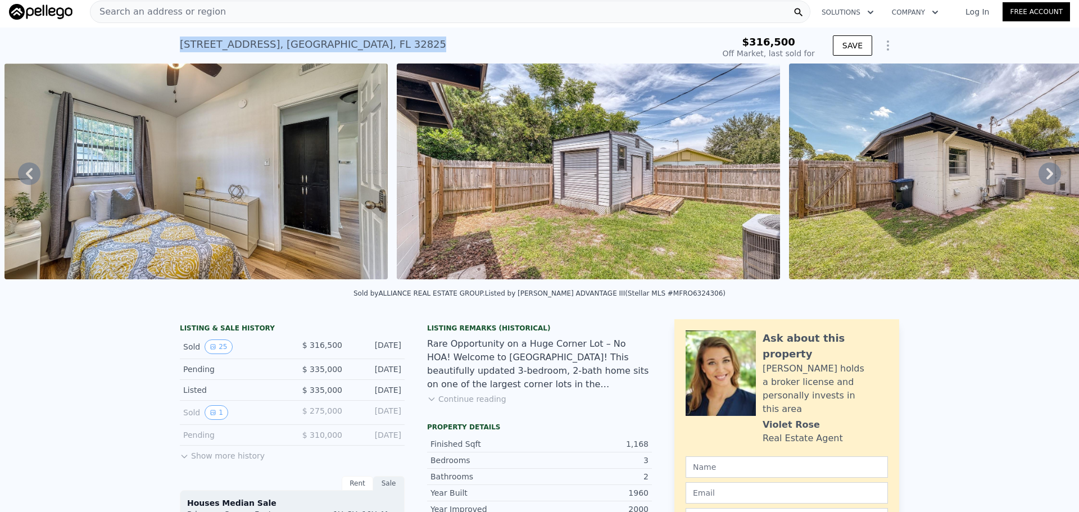
drag, startPoint x: 166, startPoint y: 37, endPoint x: 373, endPoint y: 46, distance: 206.9
click at [373, 46] on div "1212 Park Manor Dr , Union Park , FL 32825 Sold Aug 2025 for $316,500 $316,500 …" at bounding box center [539, 46] width 1079 height 36
copy div "1212 Park Manor Dr , Union Park , FL 32825"
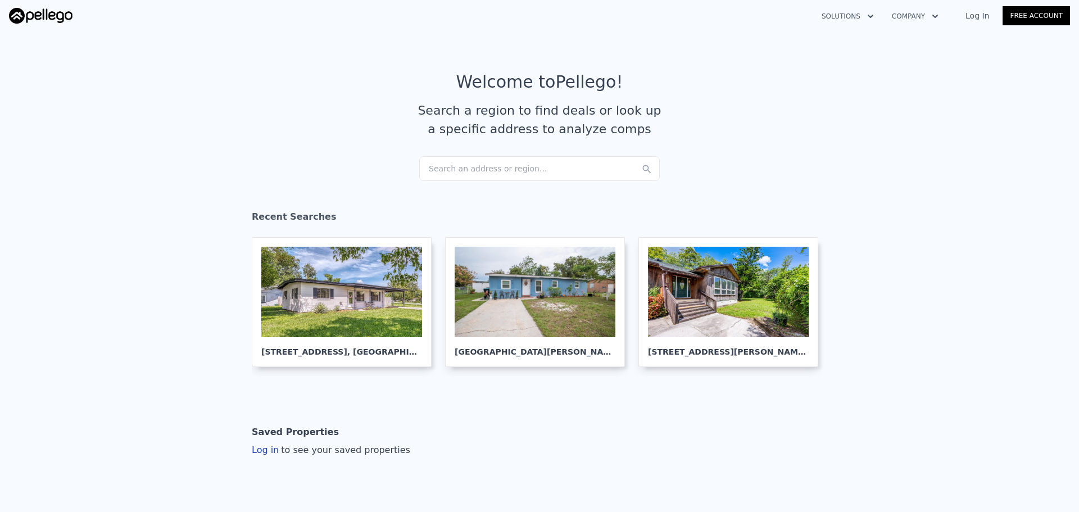
click at [489, 165] on div "Search an address or region..." at bounding box center [539, 168] width 240 height 25
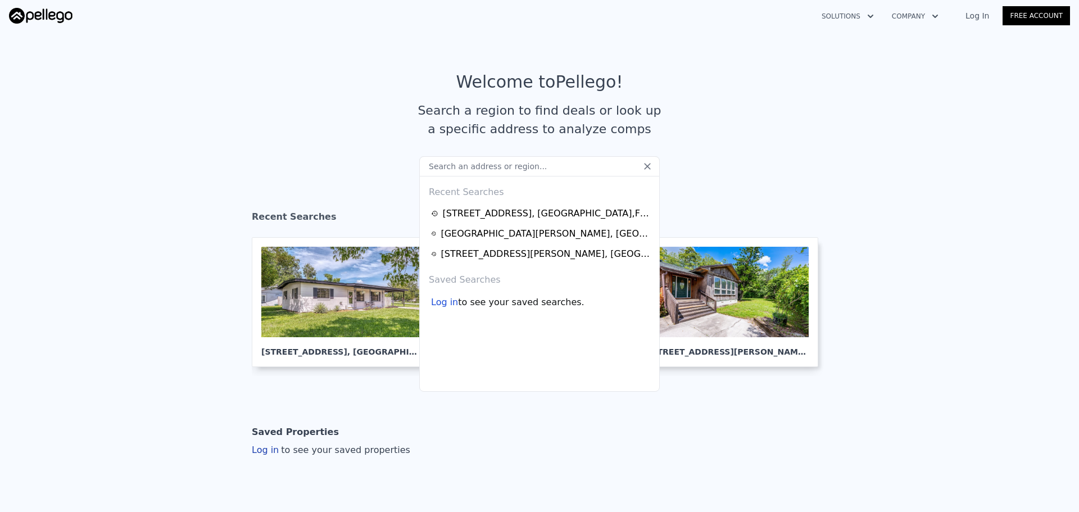
type input "3122 Eleuthera Ln, Orlando, FL 32827"
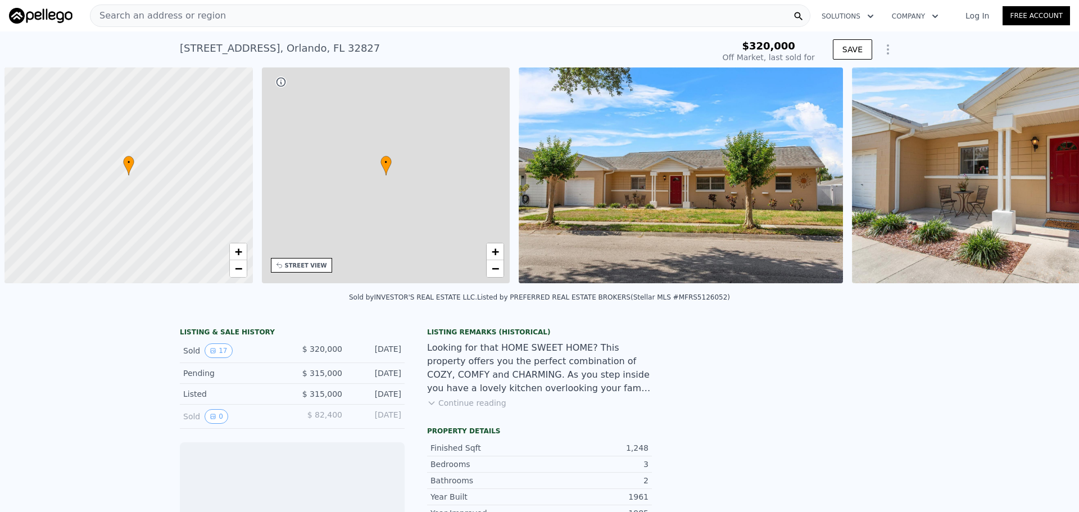
scroll to position [0, 4]
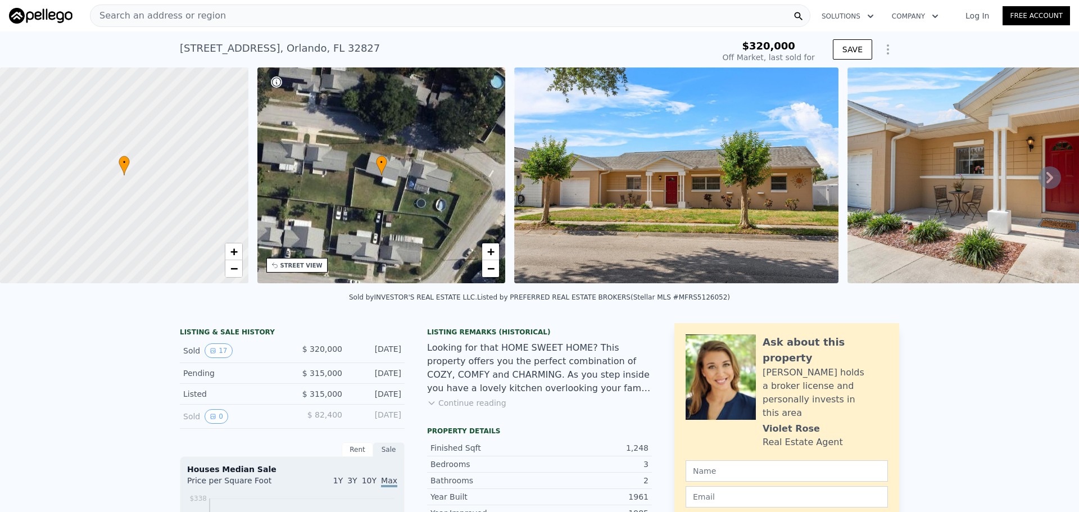
click at [730, 163] on img at bounding box center [676, 175] width 324 height 216
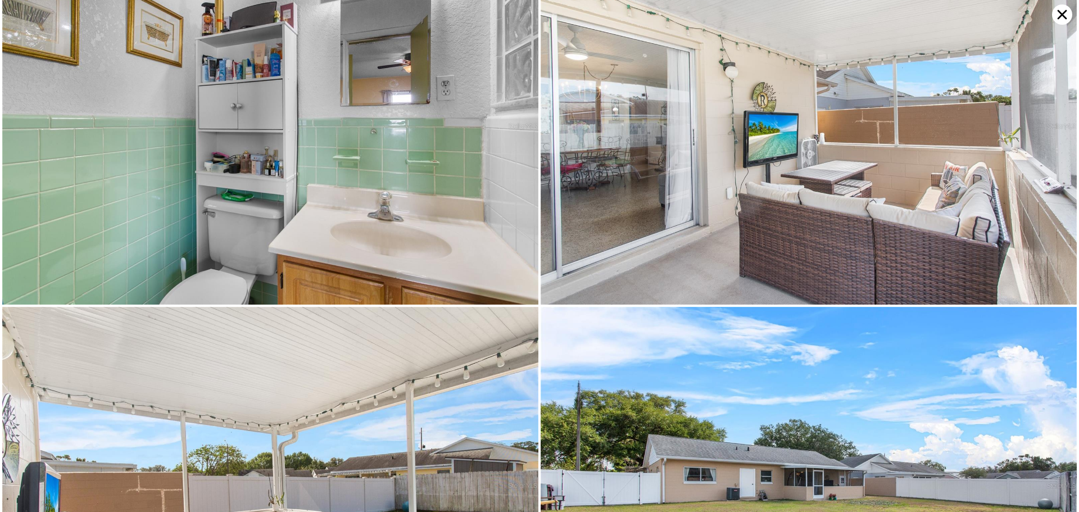
scroll to position [2139, 0]
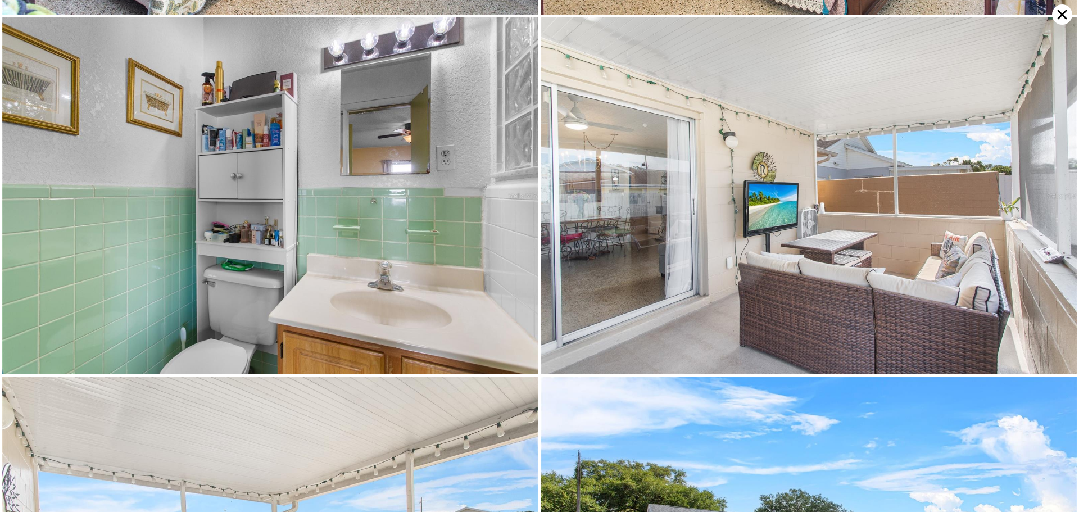
drag, startPoint x: 1057, startPoint y: 12, endPoint x: 975, endPoint y: 76, distance: 104.4
click at [1056, 12] on icon at bounding box center [1062, 14] width 20 height 20
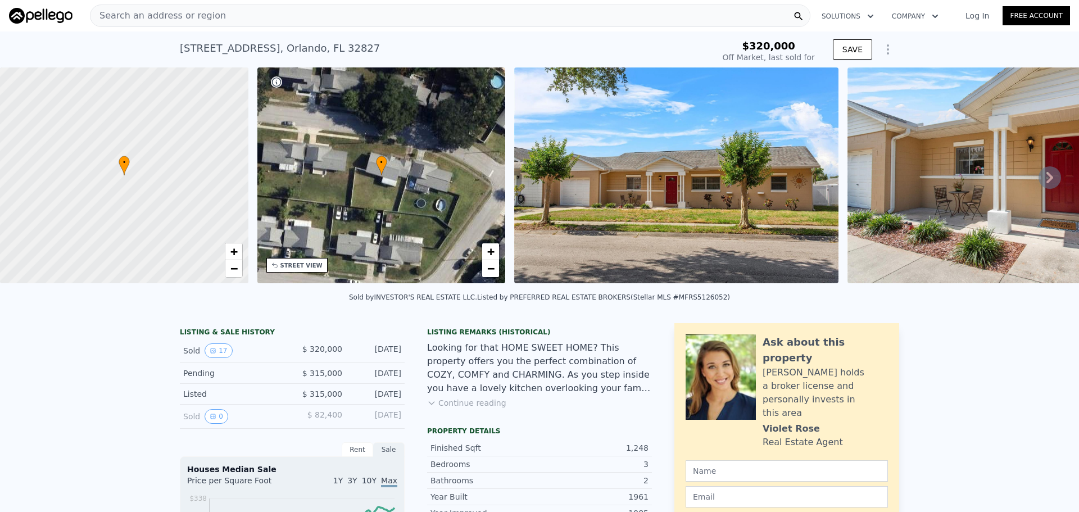
type input "$ 322,000"
type input "-$ 35,309"
click at [273, 10] on div "Search an address or region" at bounding box center [450, 15] width 720 height 22
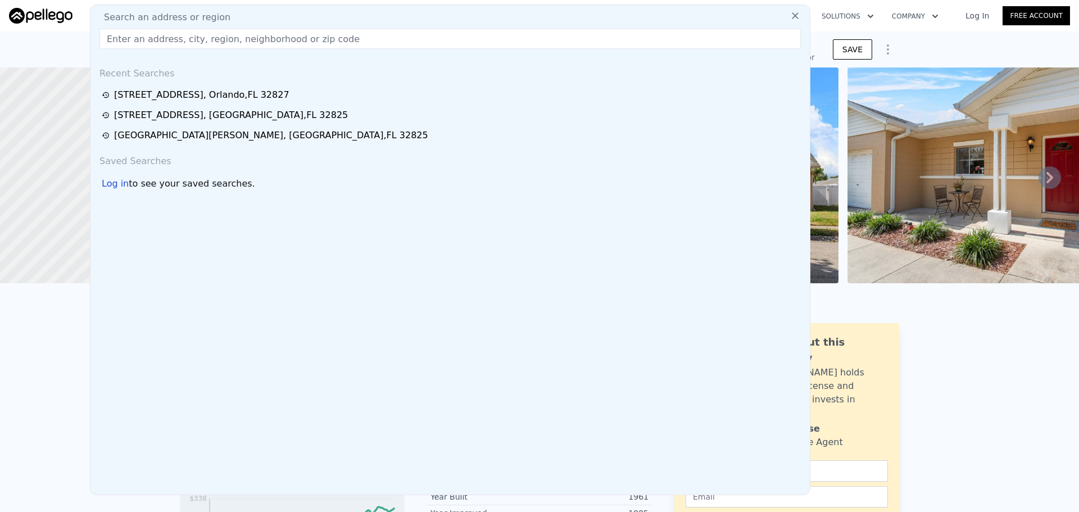
type input "3030 Little Sound Dr, Orlando, FL 32827"
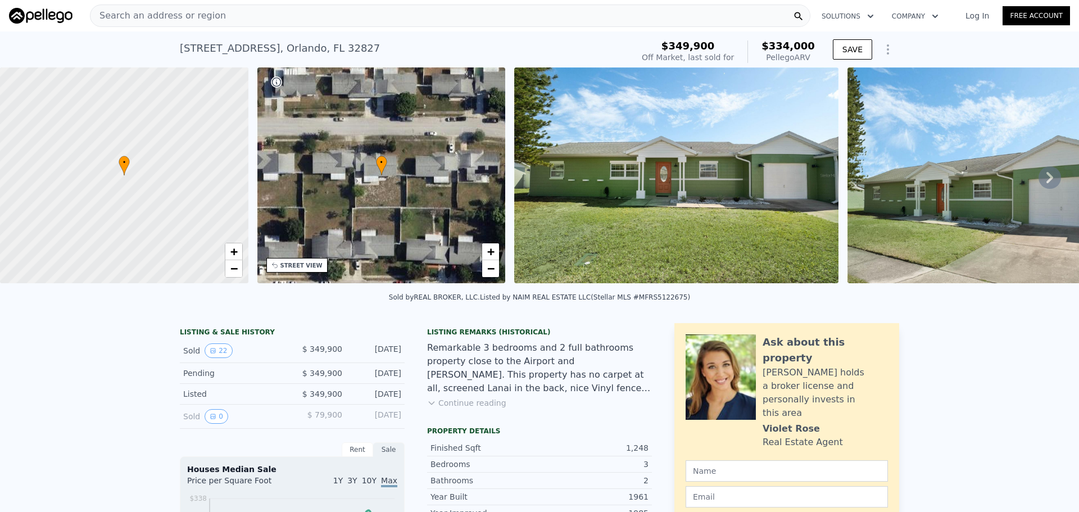
click at [770, 189] on img at bounding box center [676, 175] width 324 height 216
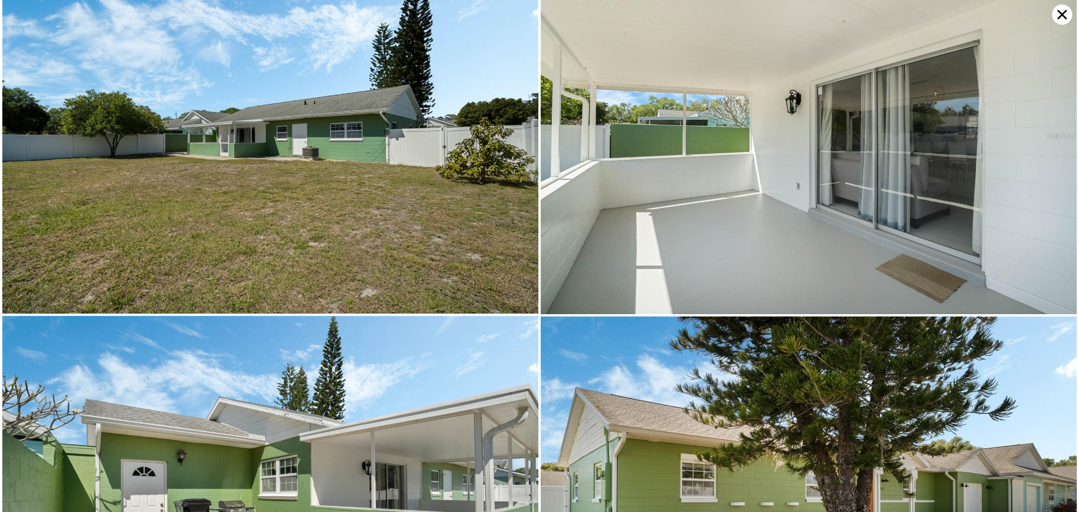
scroll to position [3406, 0]
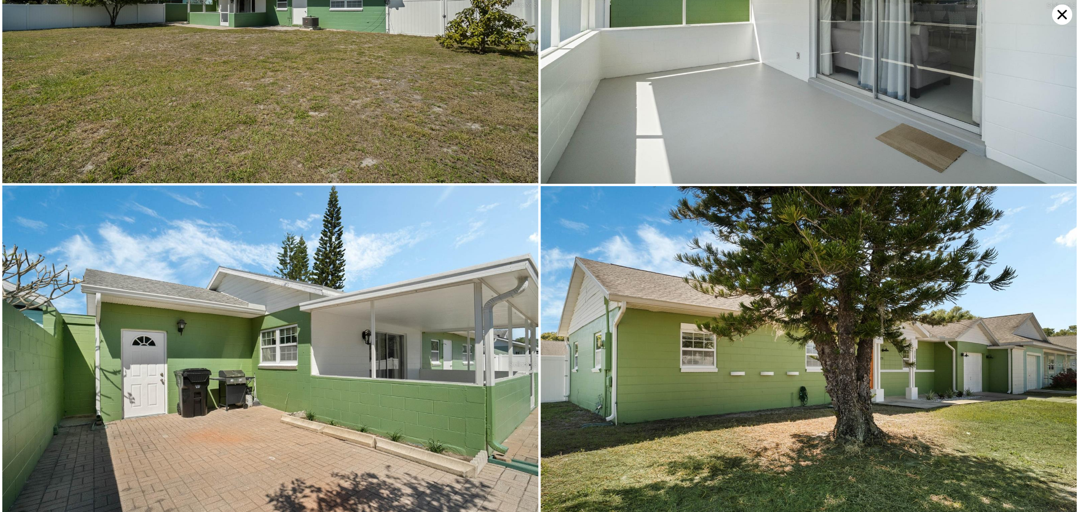
click at [1062, 13] on icon at bounding box center [1062, 14] width 20 height 20
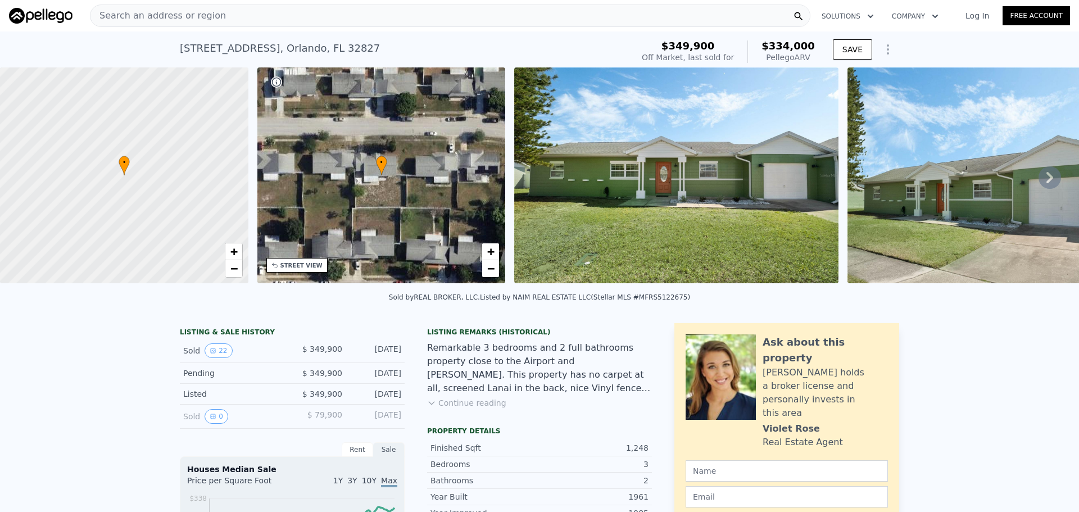
click at [341, 12] on div "Search an address or region" at bounding box center [450, 15] width 720 height 22
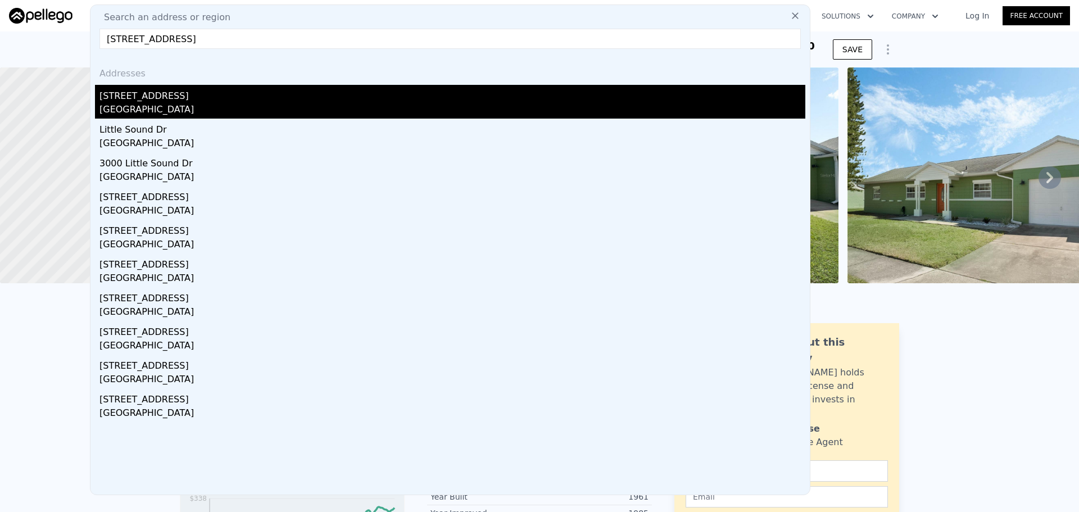
type input "3131 Little Sound Dr, Orlando, FL 32827"
click at [134, 105] on div "Orlando, FL 32827" at bounding box center [452, 111] width 706 height 16
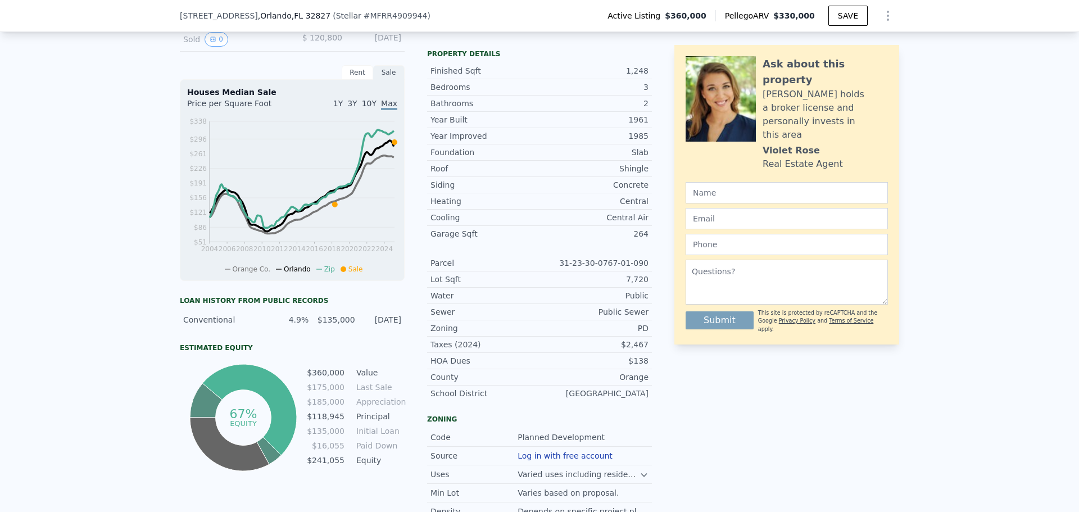
scroll to position [389, 0]
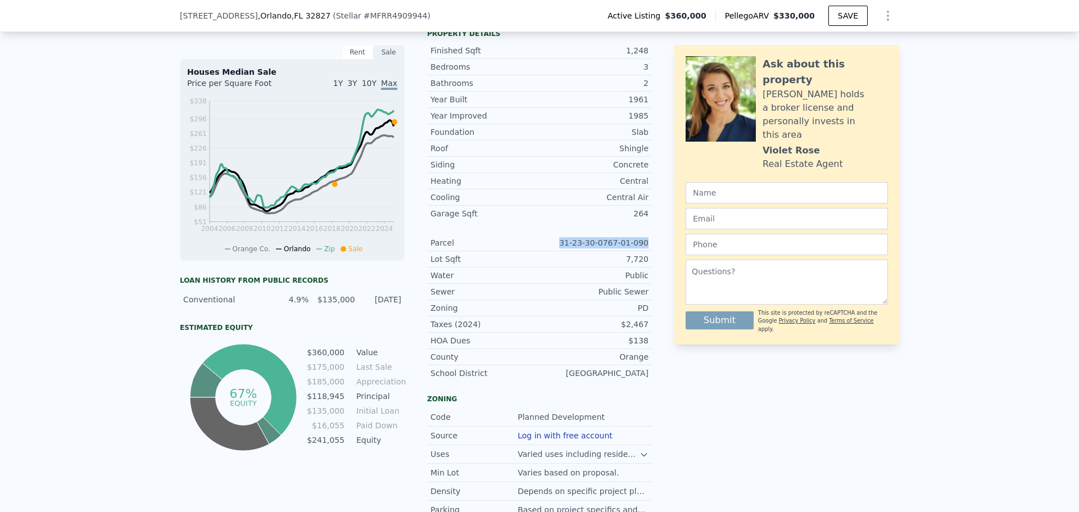
drag, startPoint x: 567, startPoint y: 246, endPoint x: 646, endPoint y: 244, distance: 78.7
click at [646, 244] on div "Parcel 31-23-30-0767-01-090" at bounding box center [539, 243] width 225 height 16
copy div "31-23-30-0767-01-090"
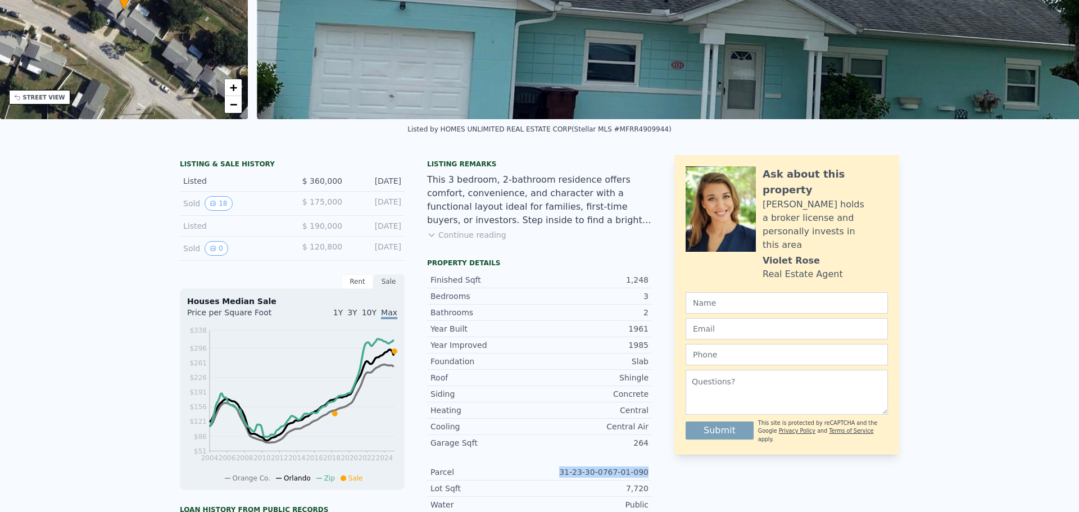
scroll to position [0, 0]
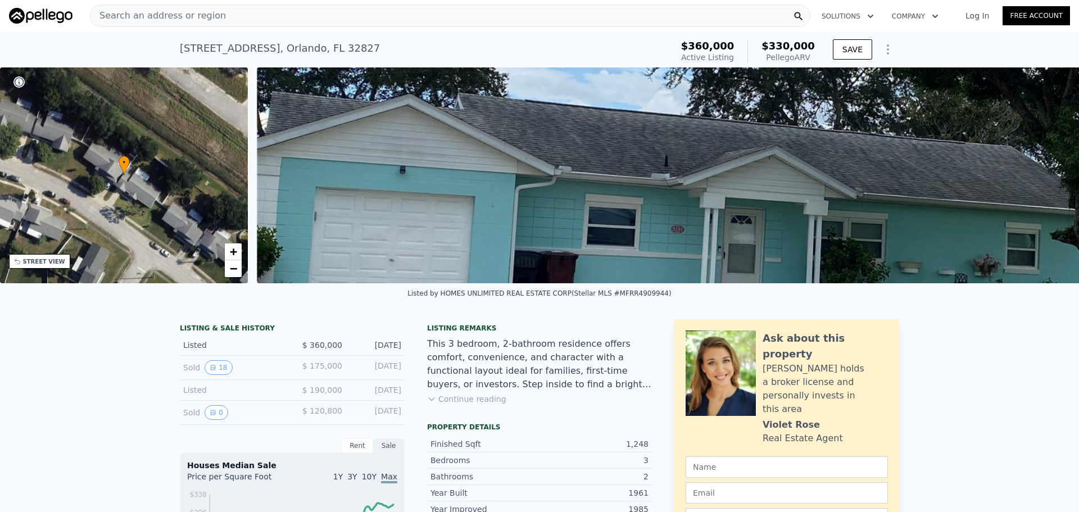
click at [265, 12] on div "Search an address or region" at bounding box center [450, 15] width 720 height 22
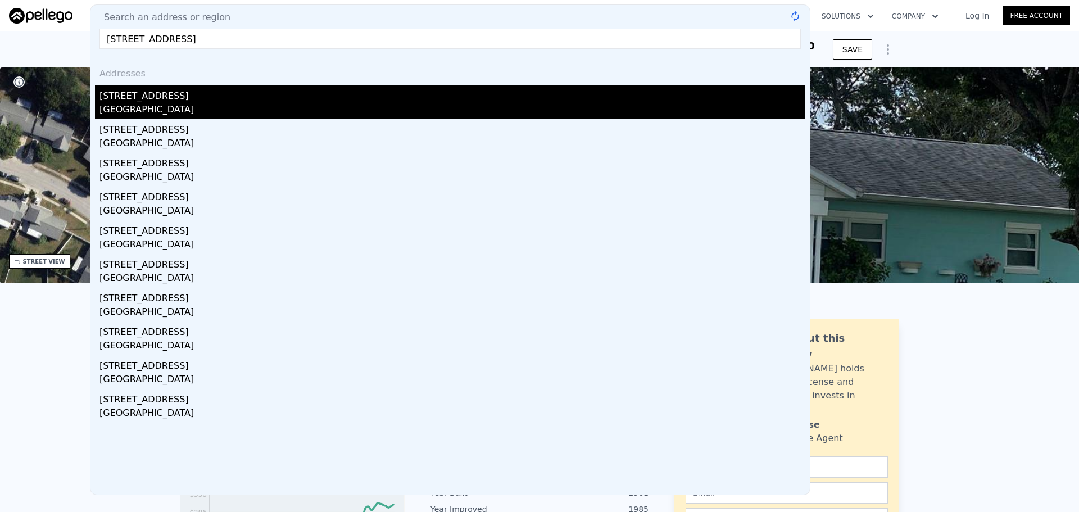
type input "3100 Abaco St Orlando, FL 32827"
click at [151, 111] on div "Orlando, FL 32827" at bounding box center [452, 111] width 706 height 16
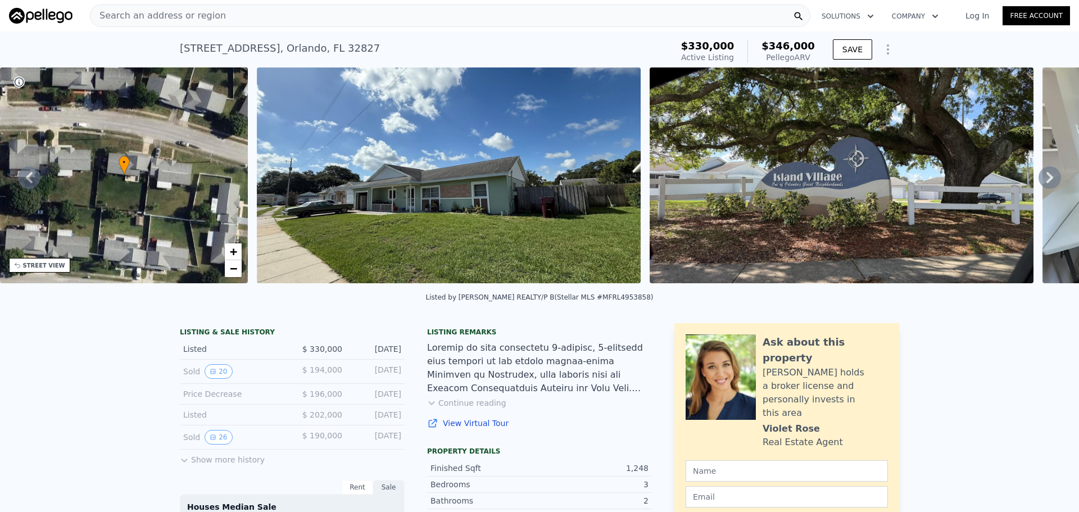
click at [502, 244] on img at bounding box center [449, 175] width 384 height 216
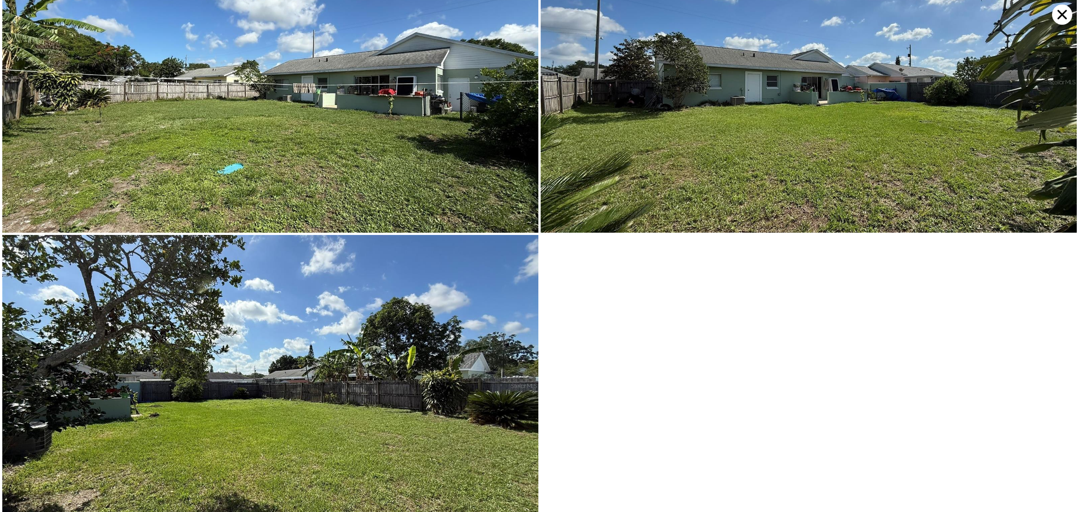
scroll to position [1896, 0]
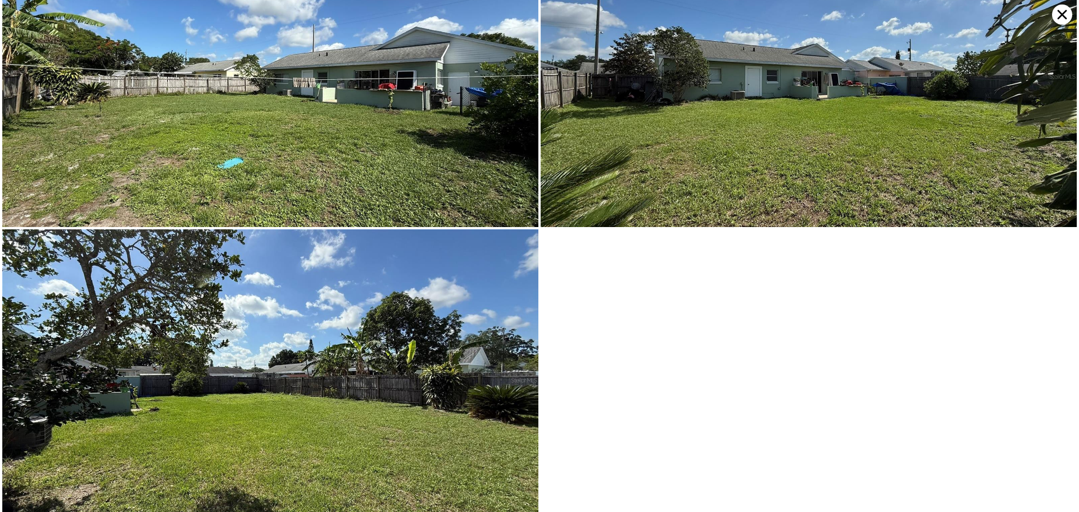
type input "1.5"
checkbox input "false"
checkbox input "true"
type input "$ 330,000"
type input "-$ 70,812"
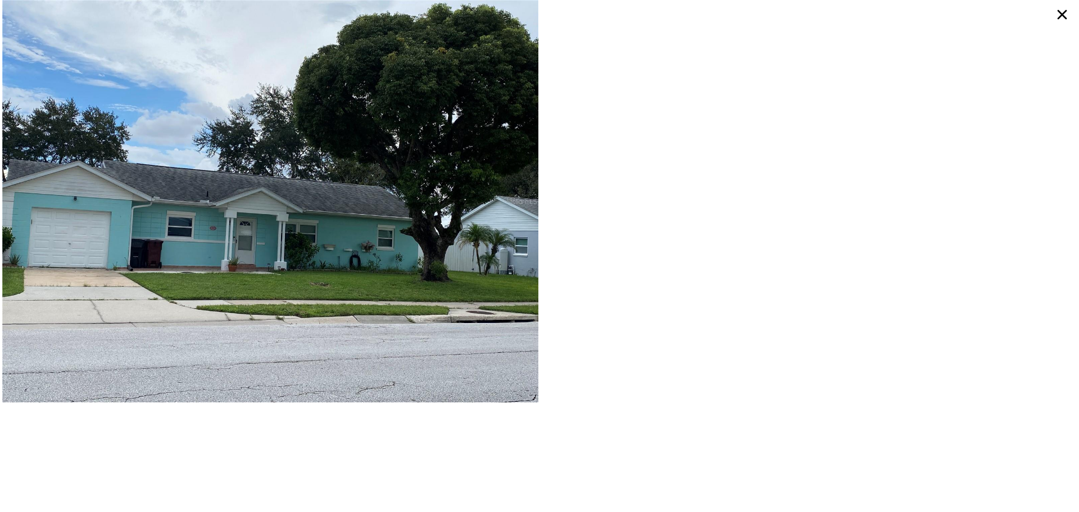
drag, startPoint x: 1067, startPoint y: 14, endPoint x: 1043, endPoint y: 29, distance: 28.2
click at [1067, 14] on icon at bounding box center [1062, 14] width 20 height 20
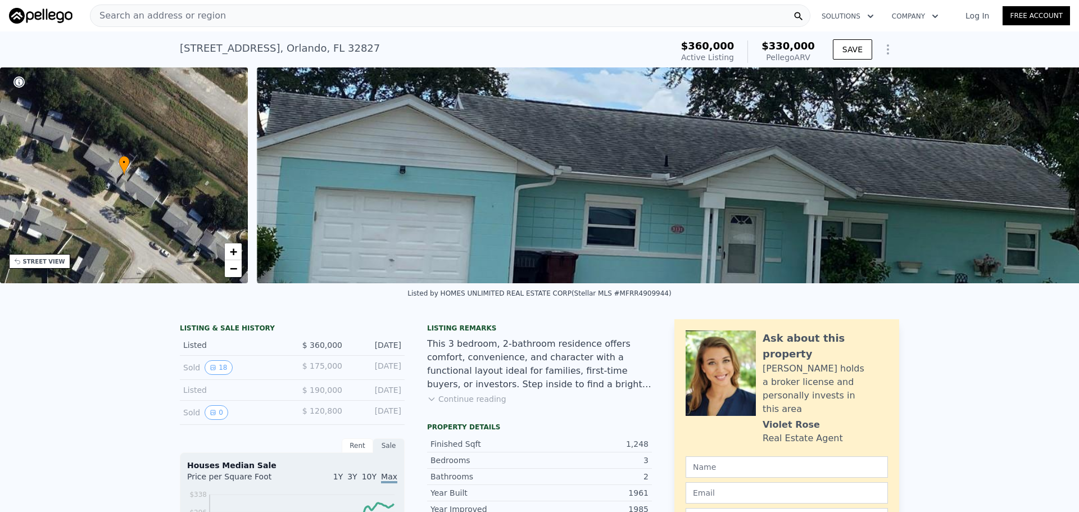
click at [818, 198] on img at bounding box center [792, 175] width 1070 height 216
click at [927, 144] on img at bounding box center [792, 175] width 1070 height 216
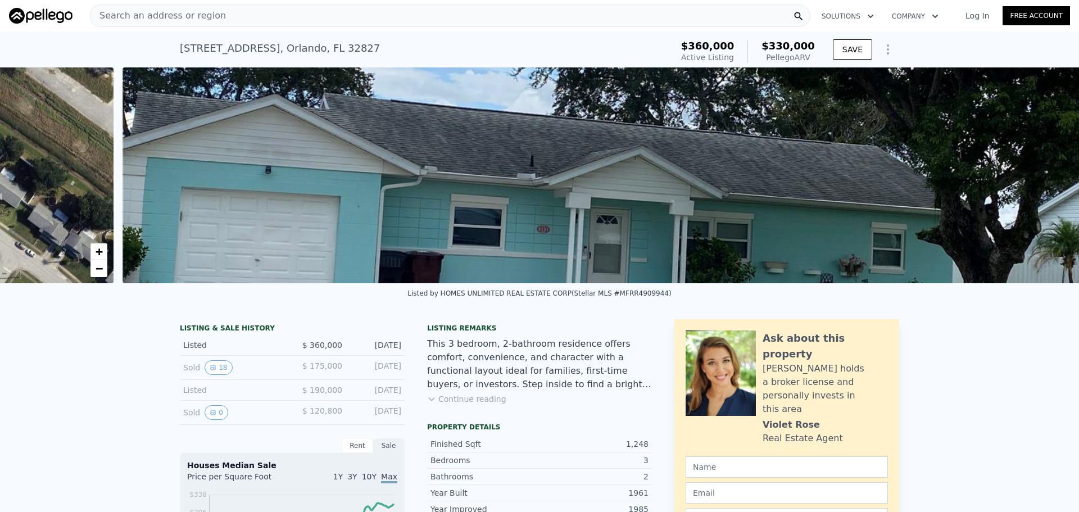
scroll to position [0, 514]
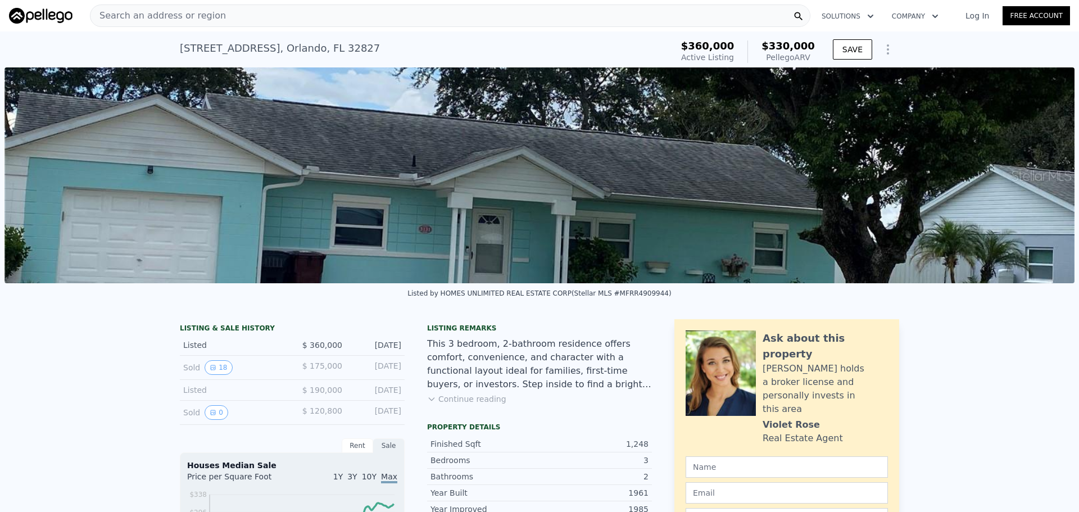
click at [456, 404] on button "Continue reading" at bounding box center [466, 398] width 79 height 11
